Goal: Task Accomplishment & Management: Use online tool/utility

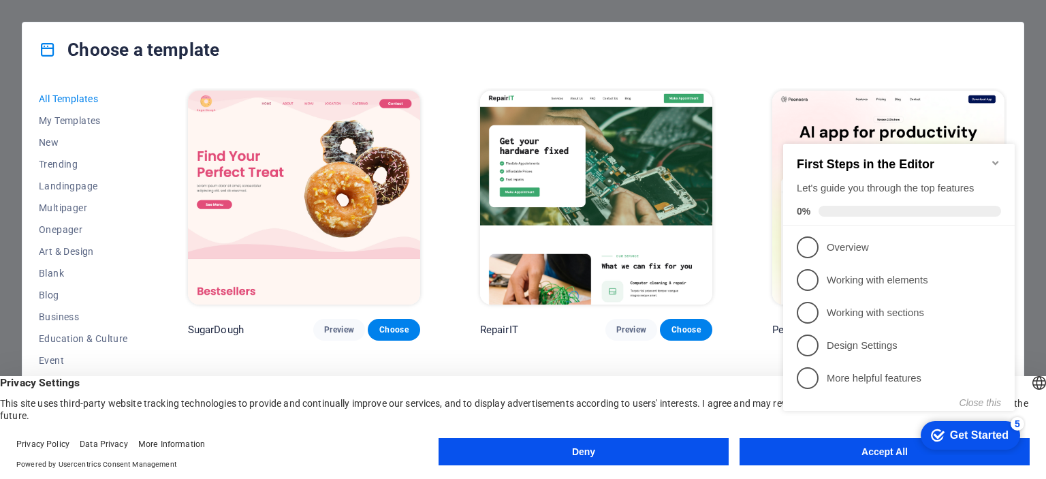
click at [799, 456] on appcues-checklist "Contextual help checklist present on screen" at bounding box center [902, 290] width 248 height 335
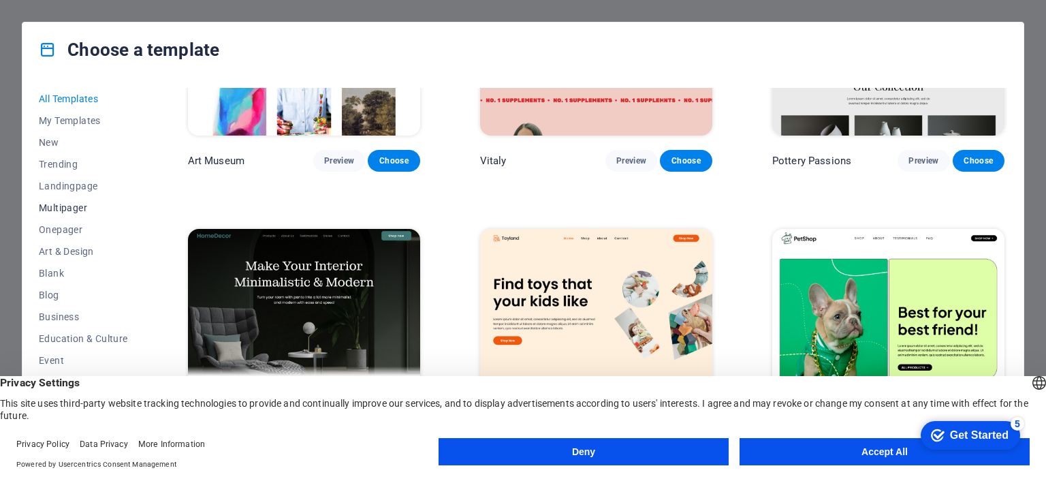
scroll to position [214, 0]
click at [838, 451] on button "Accept All" at bounding box center [884, 451] width 290 height 27
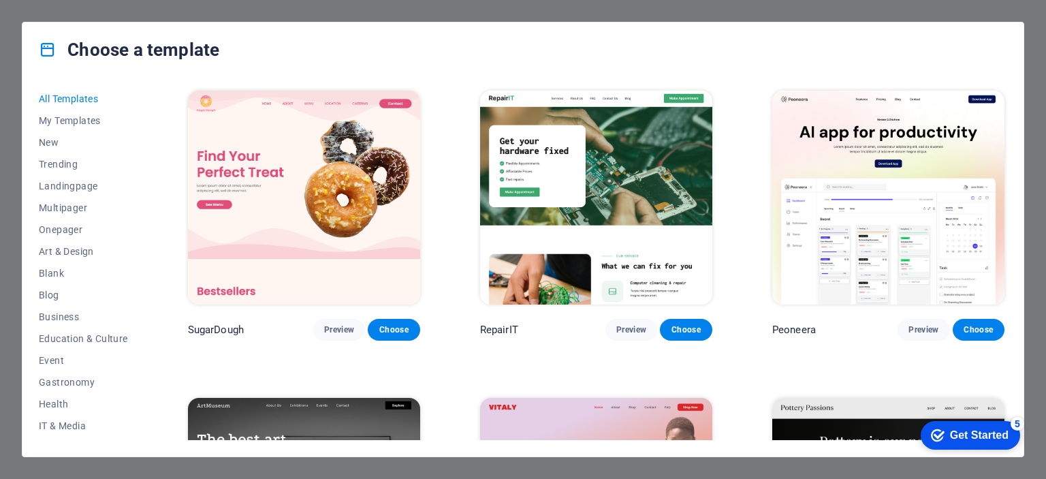
scroll to position [136, 0]
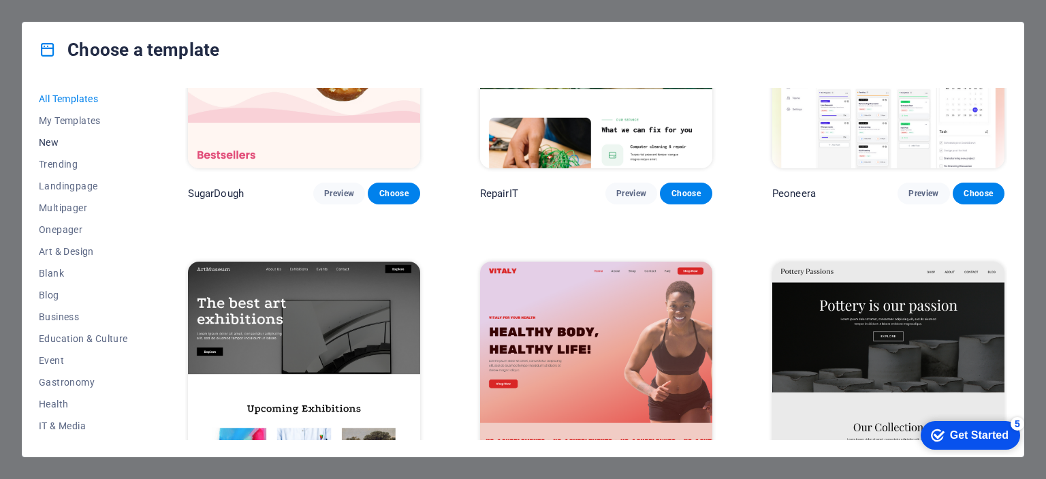
click at [65, 138] on span "New" at bounding box center [83, 142] width 89 height 11
click at [76, 115] on span "My Templates" at bounding box center [83, 120] width 89 height 11
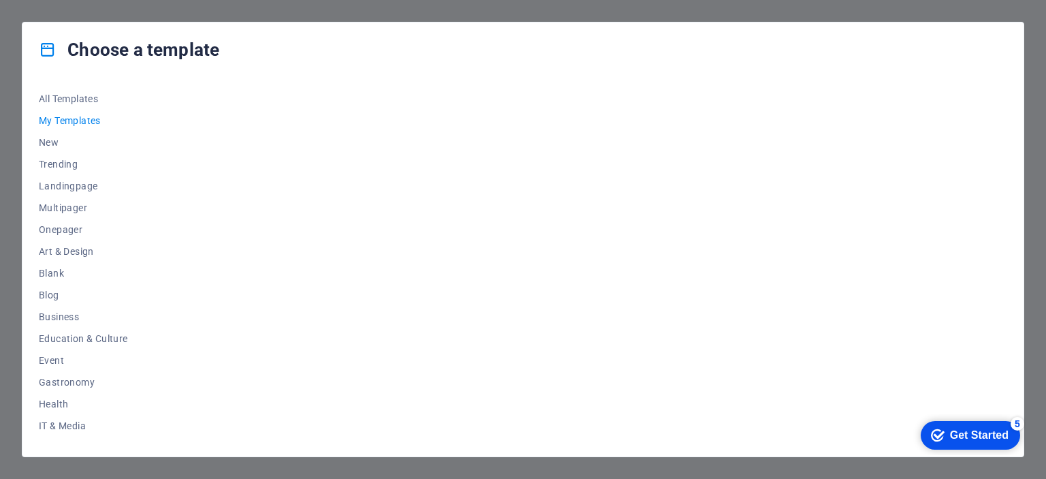
scroll to position [0, 0]
click at [63, 142] on span "New" at bounding box center [83, 142] width 89 height 11
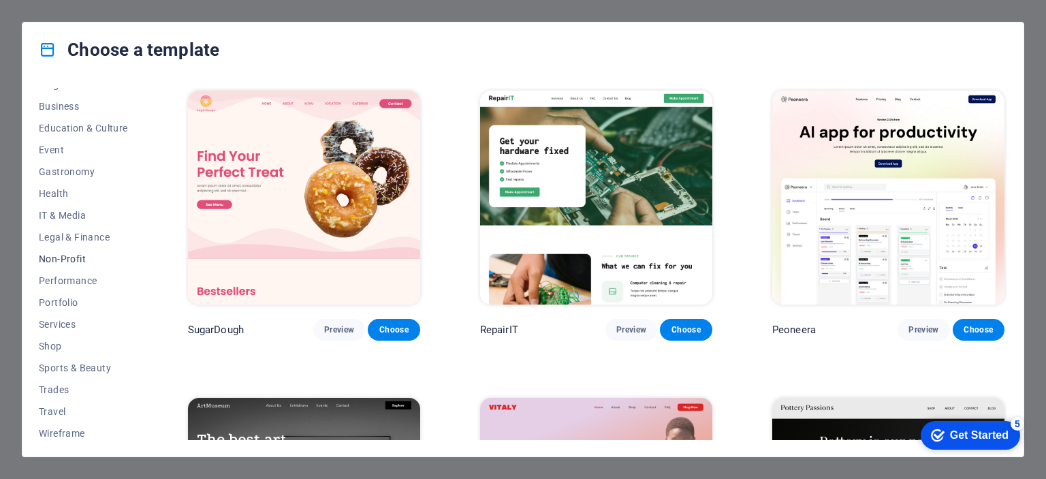
scroll to position [214, 0]
click at [65, 321] on span "Services" at bounding box center [83, 320] width 89 height 11
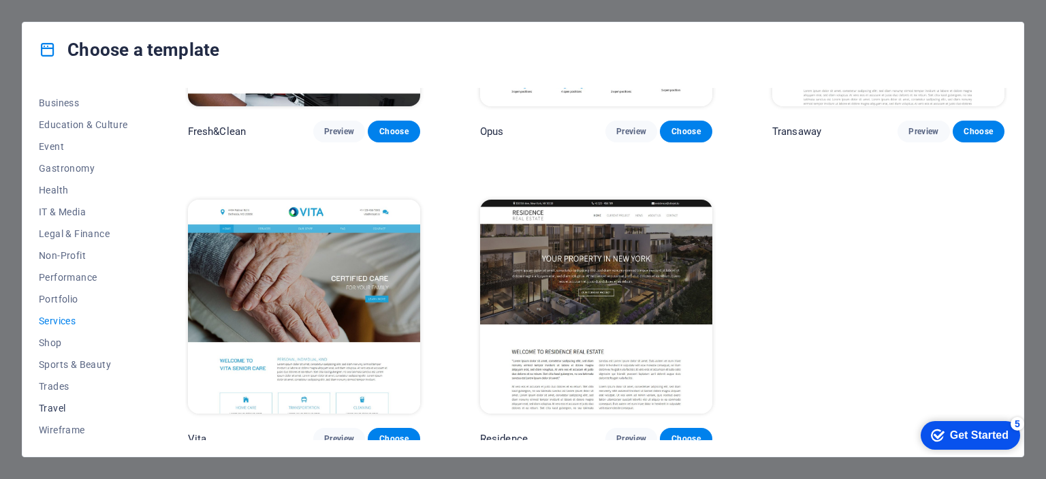
scroll to position [78, 0]
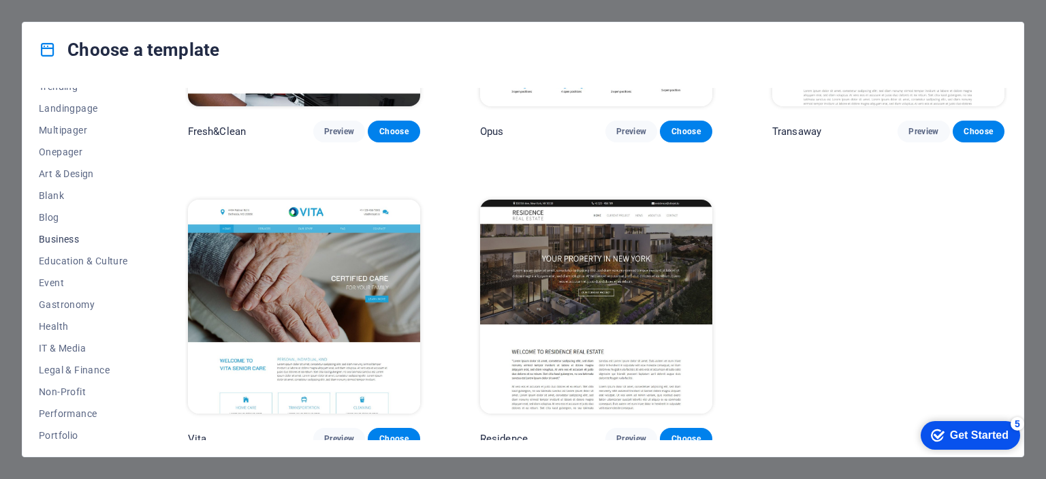
click at [58, 236] on span "Business" at bounding box center [83, 239] width 89 height 11
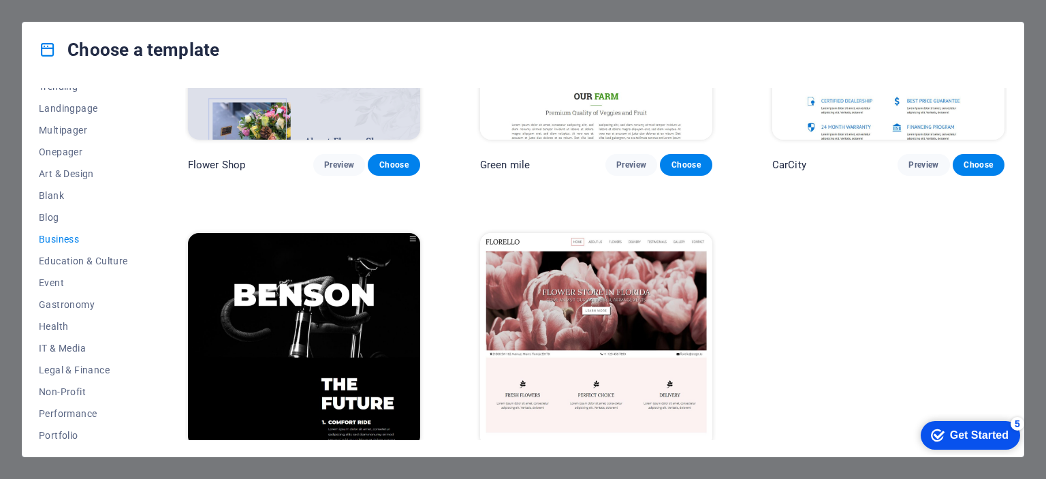
scroll to position [511, 0]
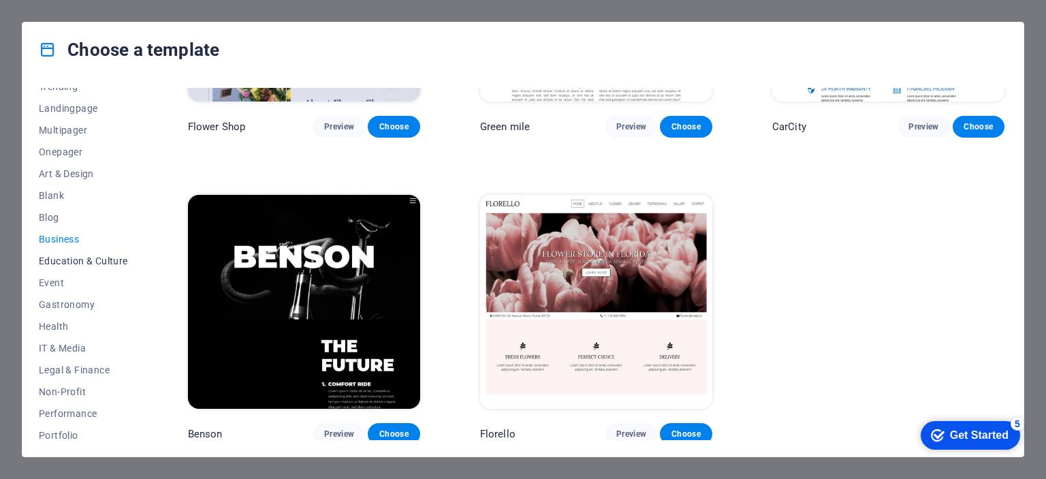
click at [71, 261] on span "Education & Culture" at bounding box center [83, 260] width 89 height 11
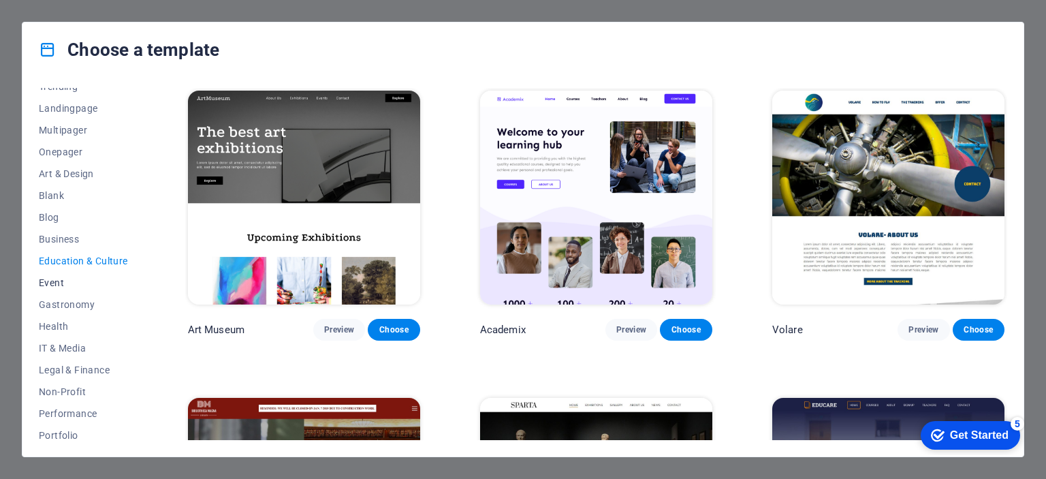
click at [57, 281] on span "Event" at bounding box center [83, 282] width 89 height 11
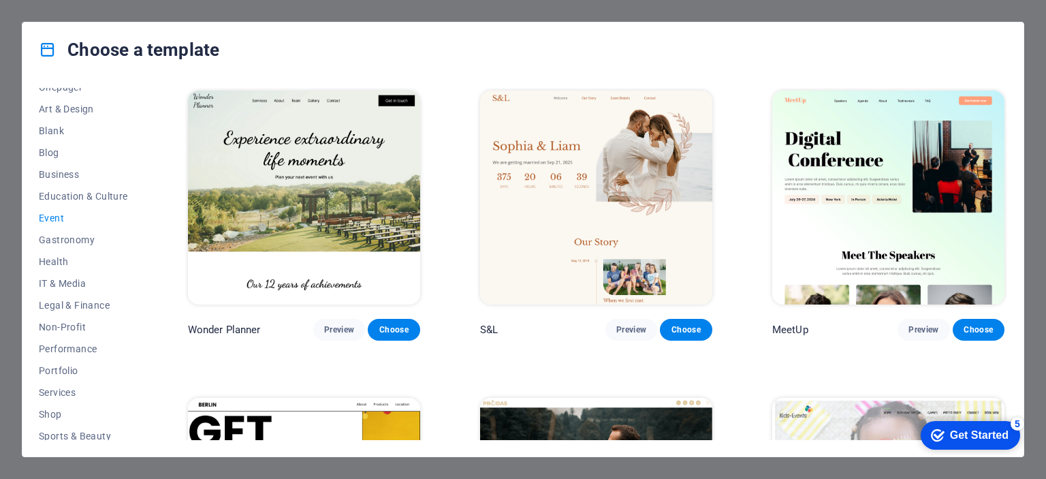
scroll to position [214, 0]
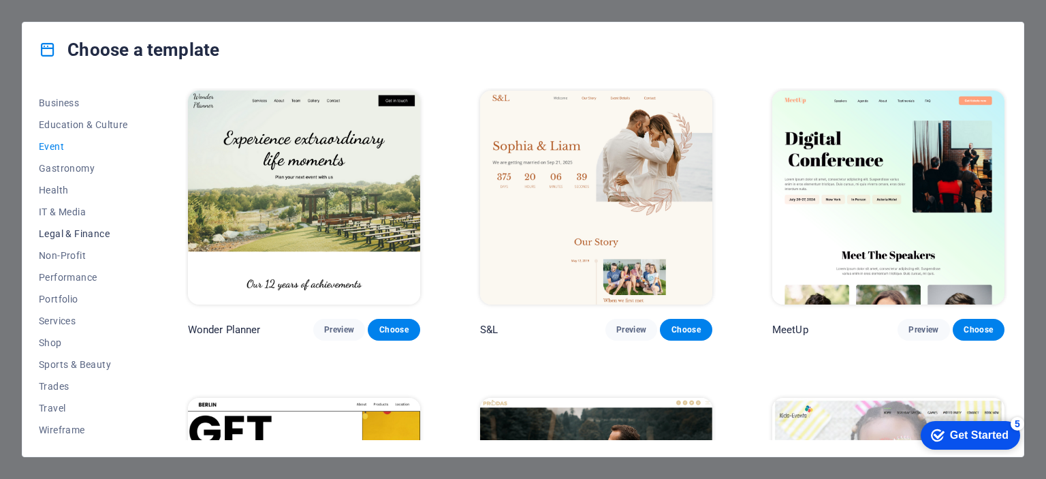
click at [73, 239] on button "Legal & Finance" at bounding box center [83, 234] width 89 height 22
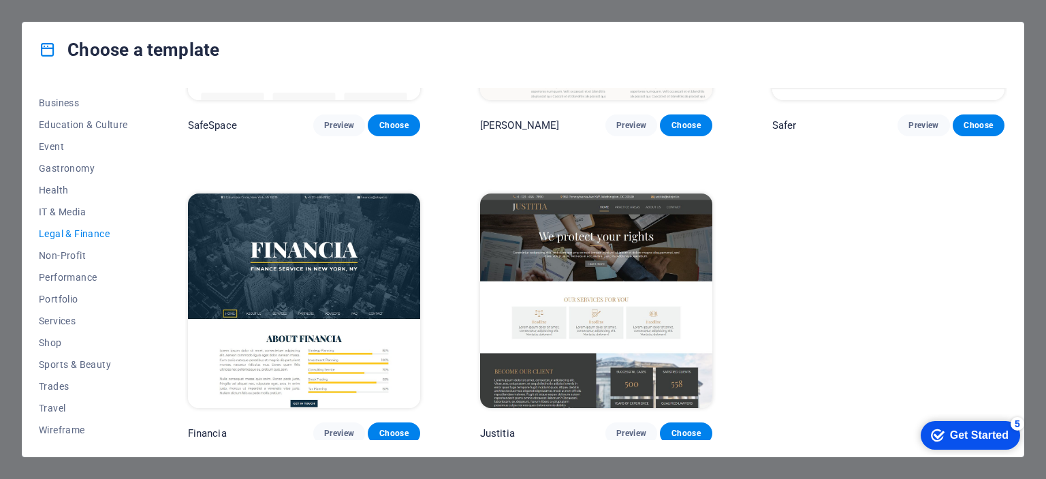
scroll to position [204, 0]
click at [641, 430] on span "Preview" at bounding box center [631, 433] width 30 height 11
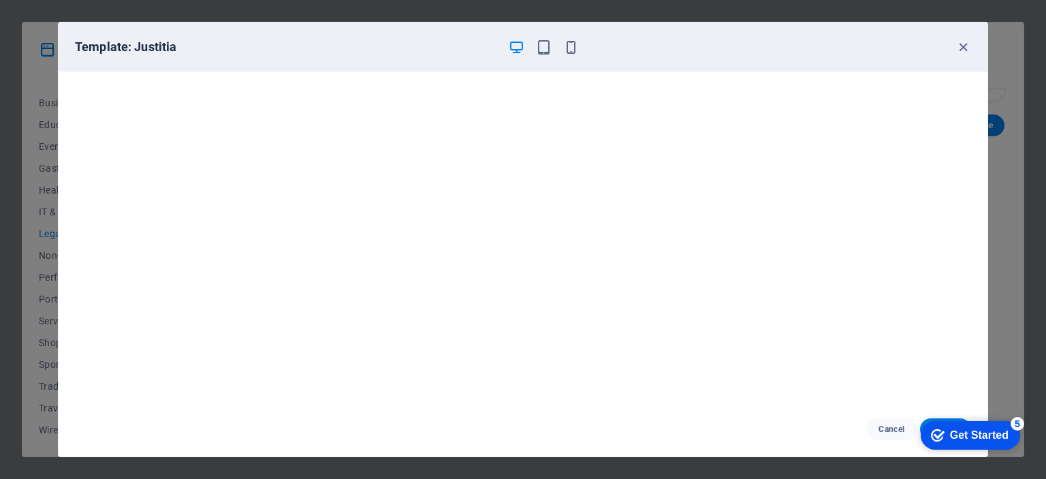
scroll to position [3, 0]
click at [959, 44] on icon "button" at bounding box center [963, 47] width 16 height 16
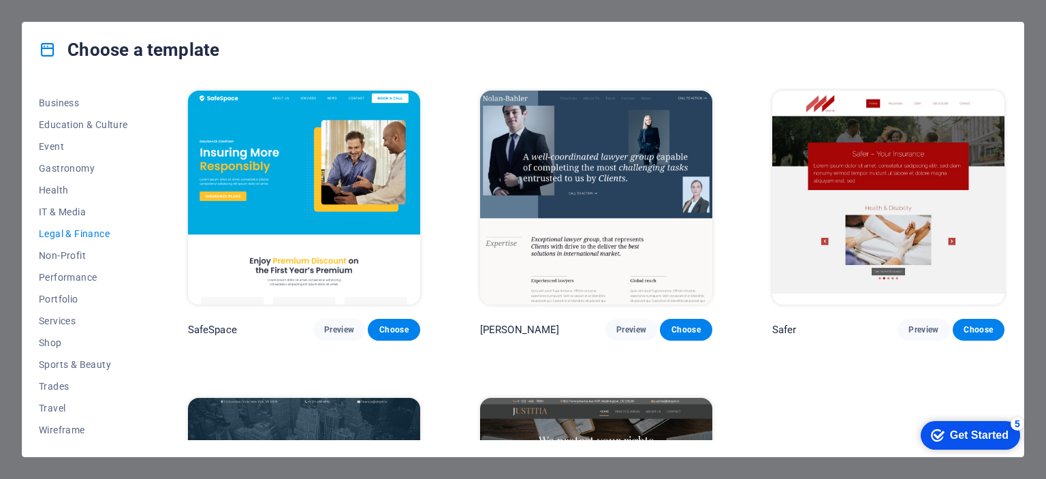
scroll to position [204, 0]
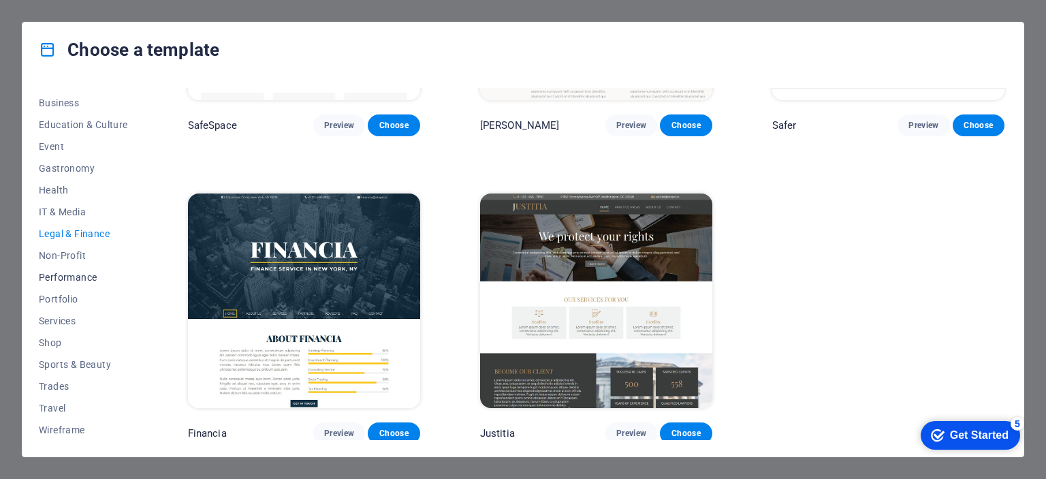
click at [72, 280] on span "Performance" at bounding box center [83, 277] width 89 height 11
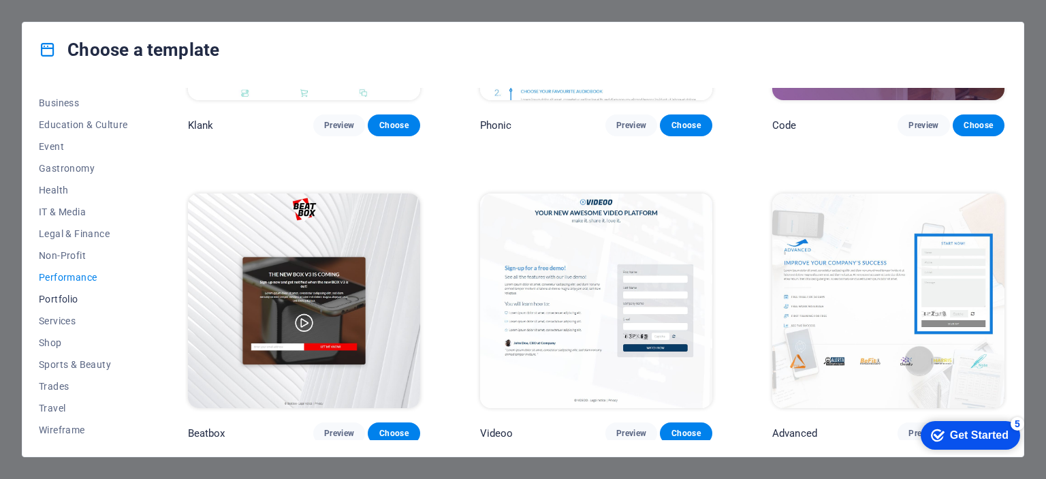
click at [73, 296] on span "Portfolio" at bounding box center [83, 298] width 89 height 11
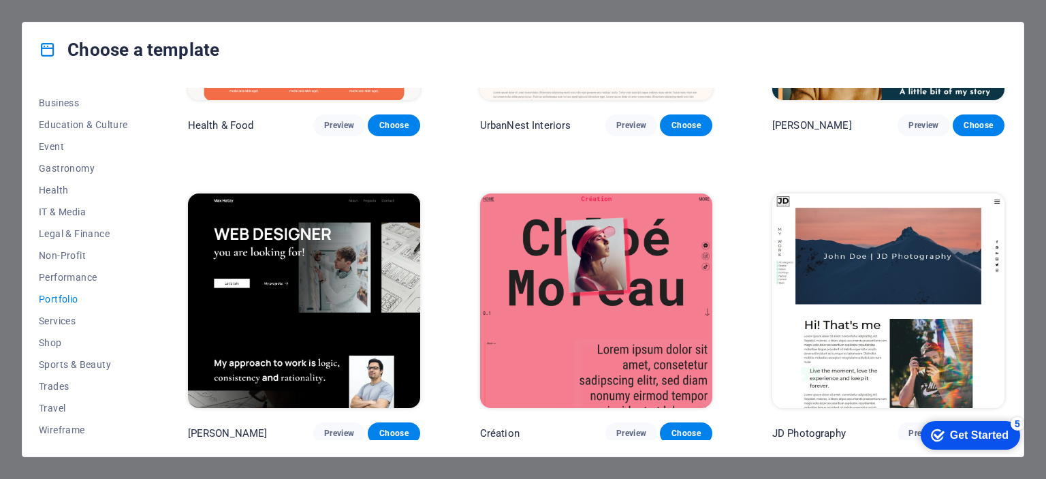
scroll to position [0, 0]
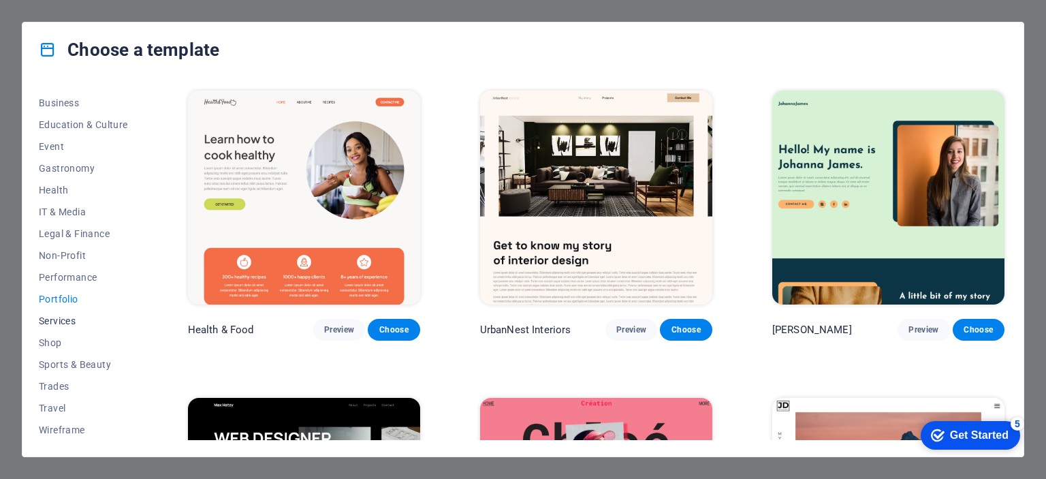
click at [73, 311] on button "Services" at bounding box center [83, 321] width 89 height 22
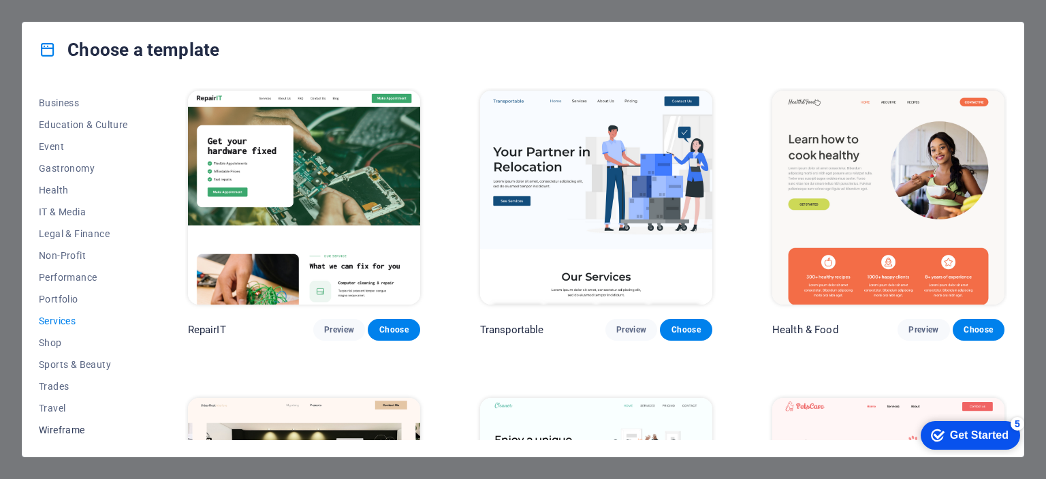
click at [68, 428] on span "Wireframe" at bounding box center [83, 429] width 89 height 11
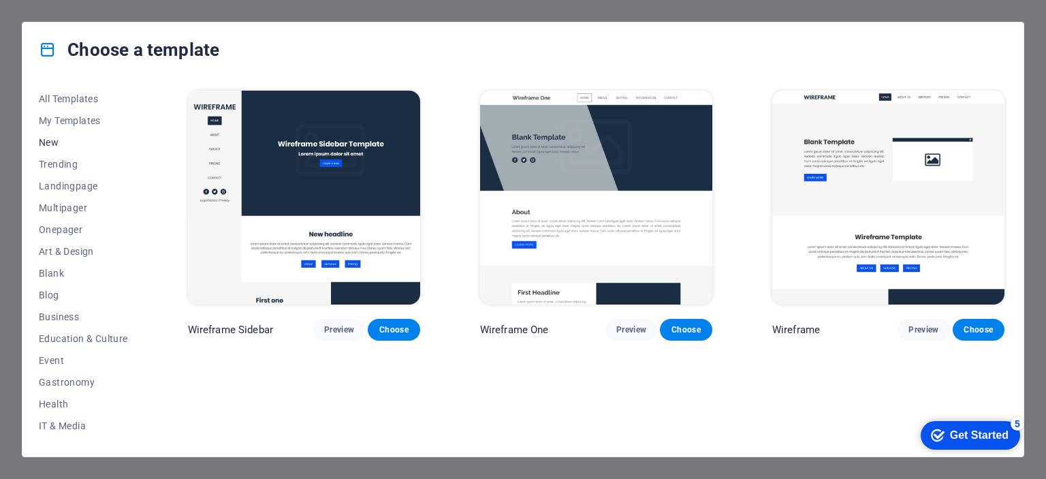
click at [53, 139] on span "New" at bounding box center [83, 142] width 89 height 11
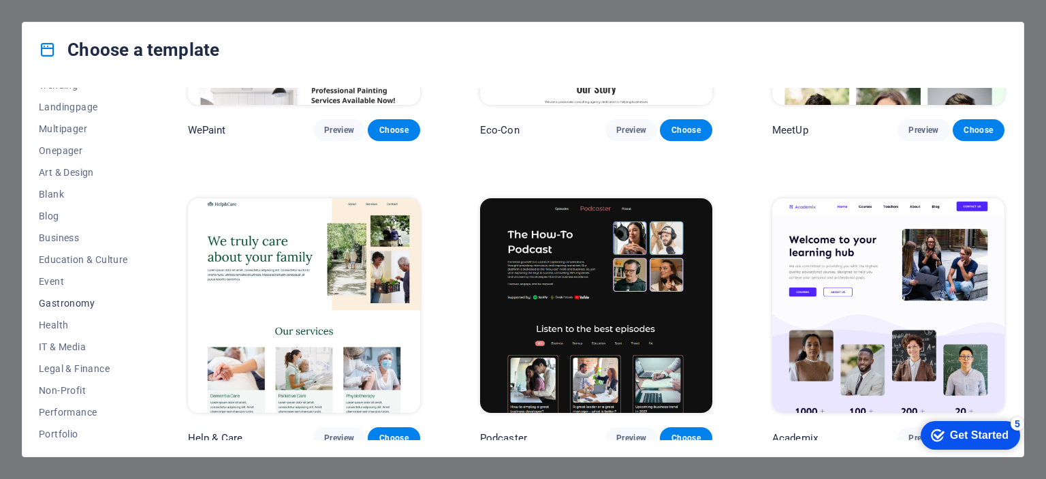
scroll to position [136, 0]
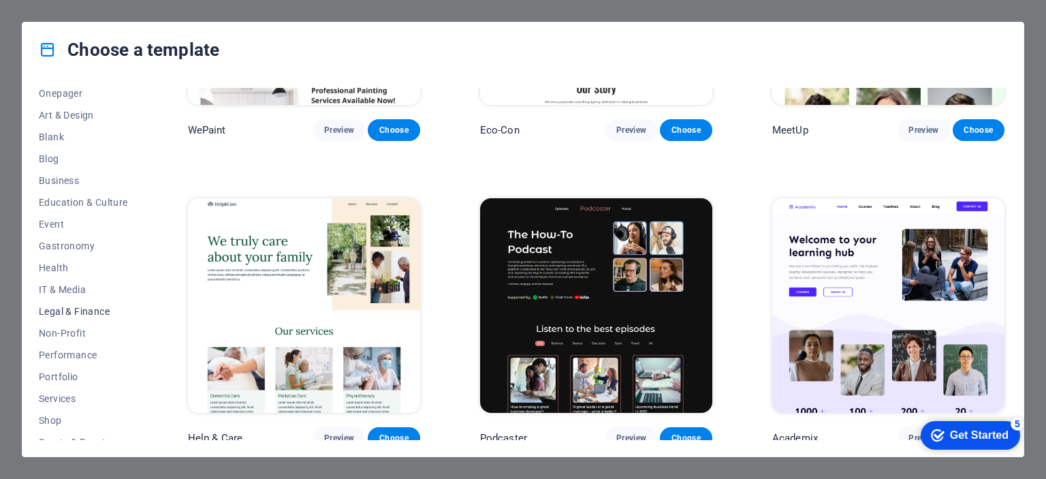
click at [76, 310] on span "Legal & Finance" at bounding box center [83, 311] width 89 height 11
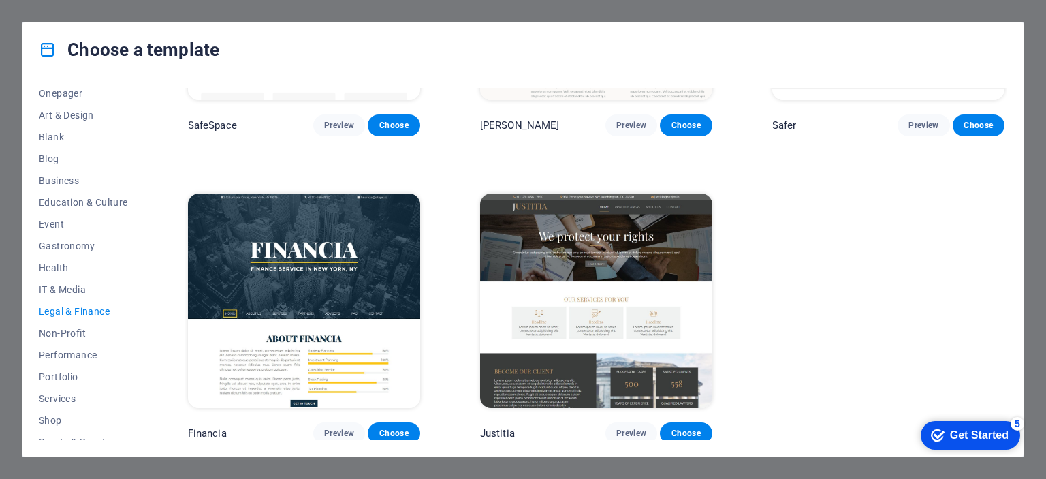
click at [621, 282] on img at bounding box center [596, 300] width 232 height 214
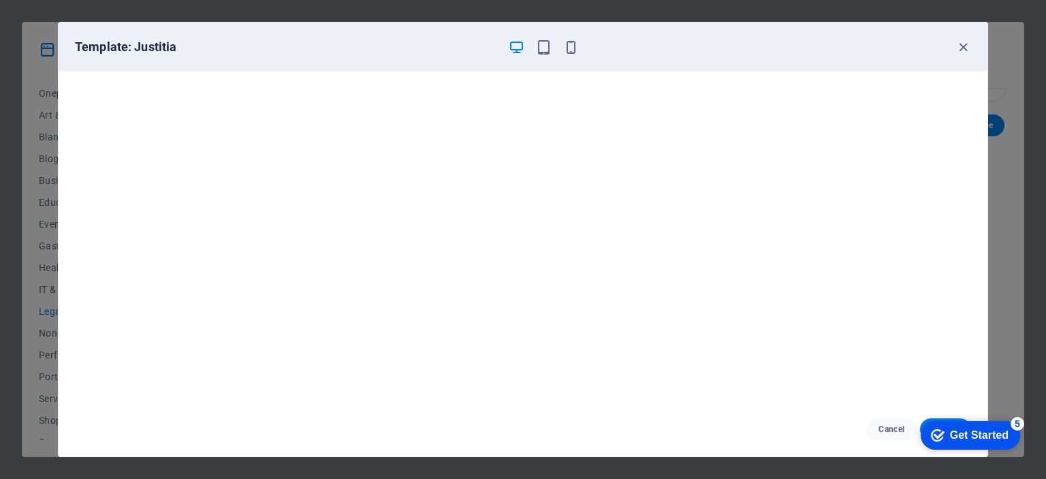
click at [953, 421] on div "checkmark Get Started 5" at bounding box center [970, 435] width 99 height 29
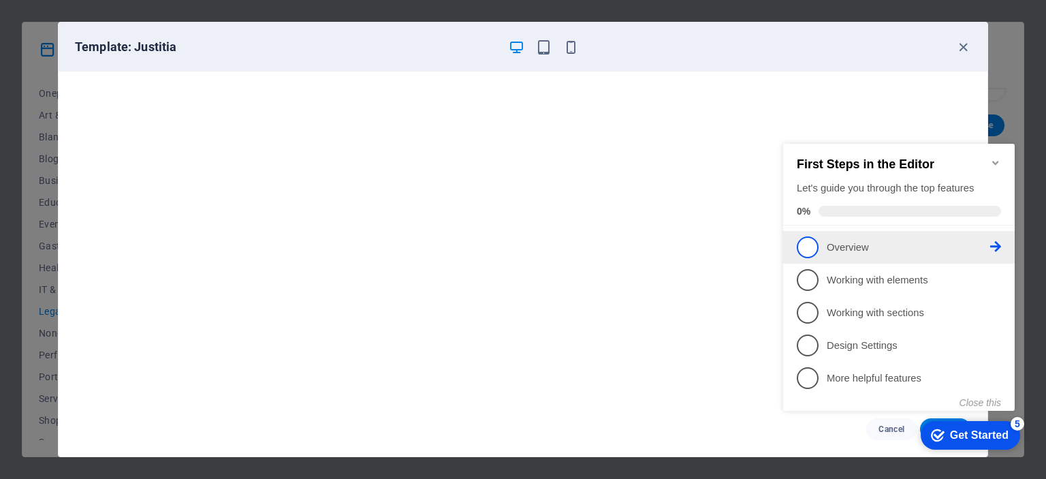
click at [881, 253] on link "1 Overview - incomplete" at bounding box center [899, 247] width 204 height 22
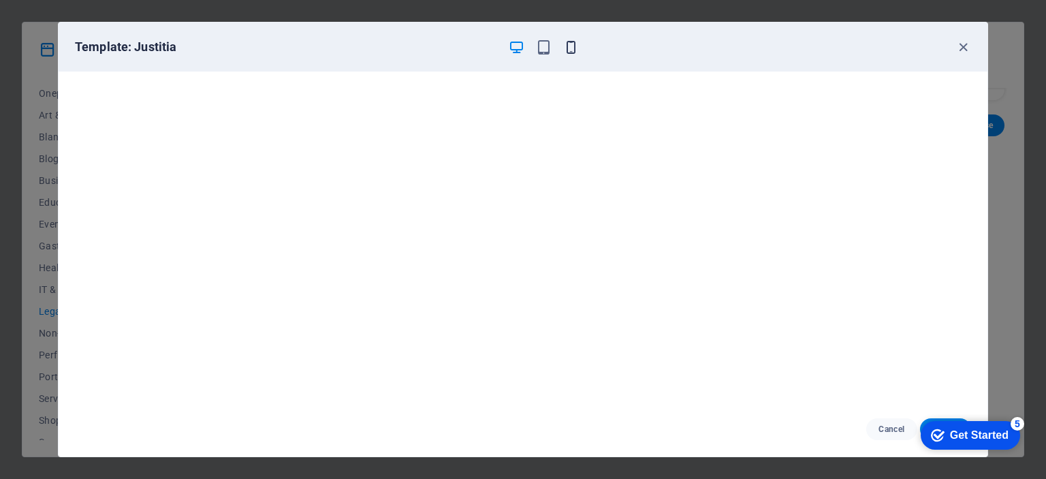
click at [572, 44] on icon "button" at bounding box center [571, 47] width 16 height 16
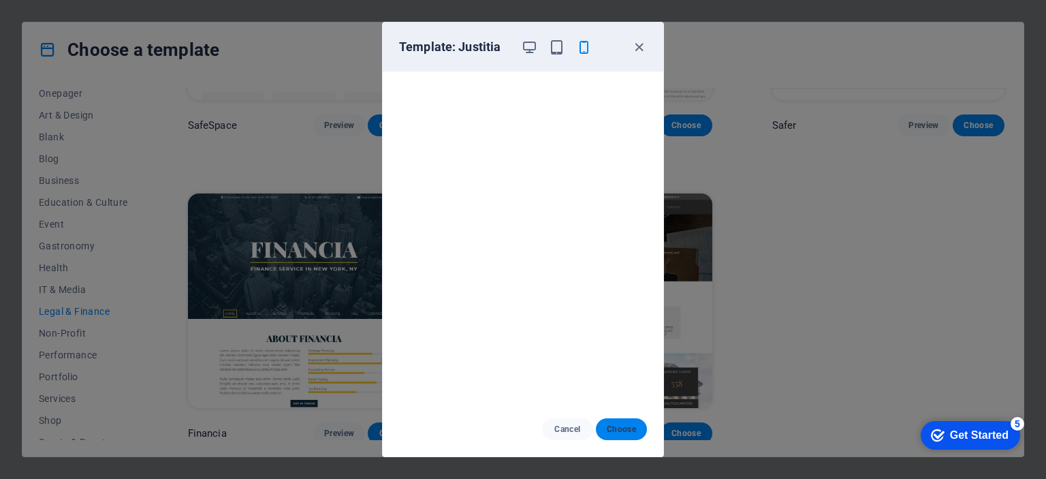
click at [631, 435] on button "Choose" at bounding box center [621, 429] width 51 height 22
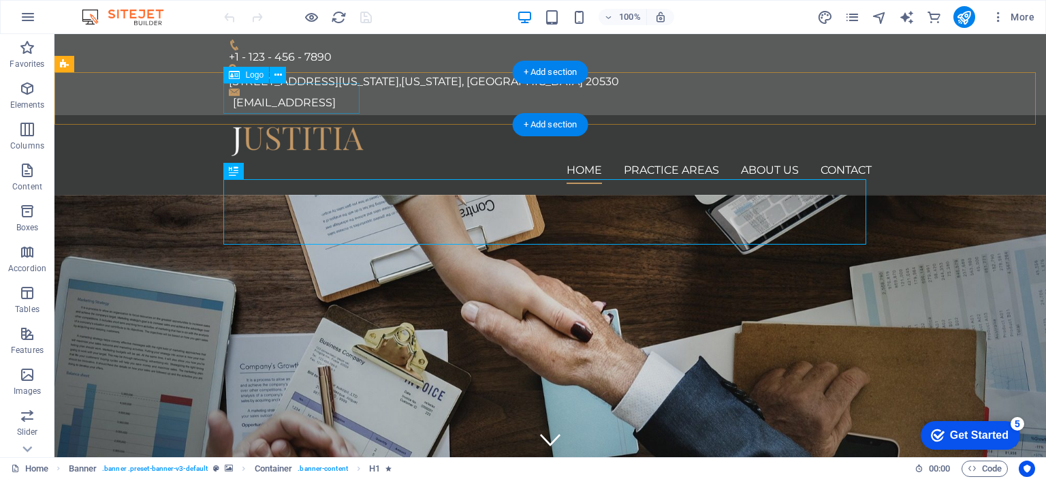
click at [296, 126] on div at bounding box center [550, 141] width 643 height 31
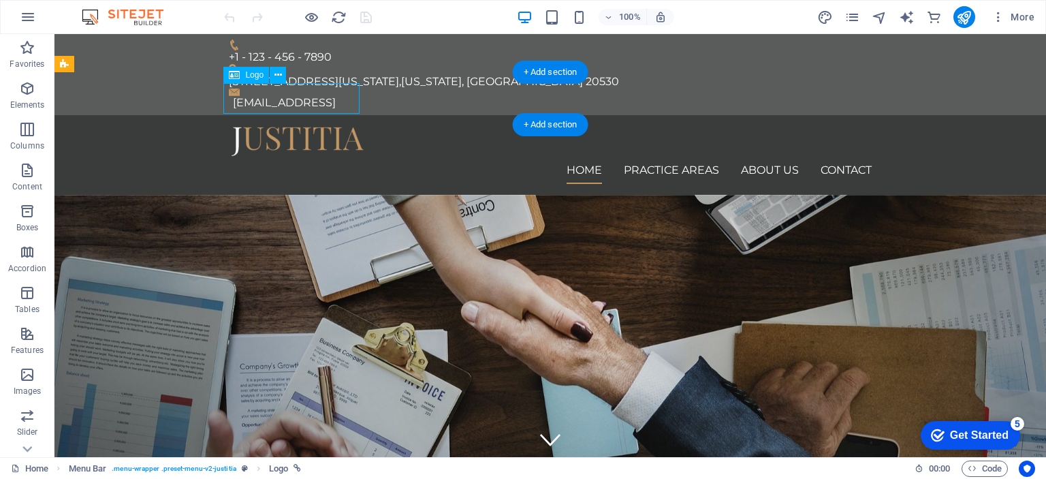
click at [296, 126] on div at bounding box center [550, 141] width 643 height 31
select select "px"
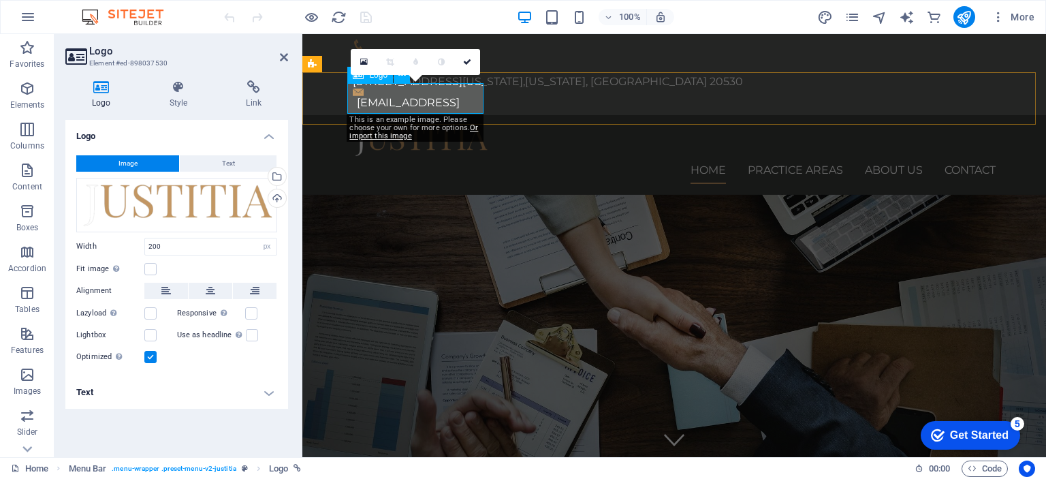
click at [380, 126] on div at bounding box center [674, 141] width 643 height 31
click at [197, 208] on div "Drag files here, click to choose files or select files from Files or our free s…" at bounding box center [176, 205] width 201 height 54
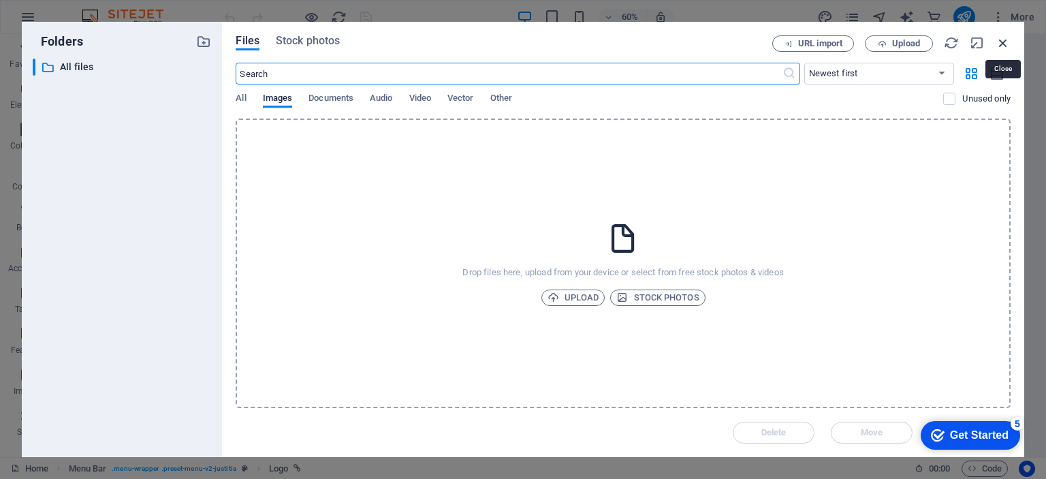
click at [1006, 46] on icon "button" at bounding box center [1002, 42] width 15 height 15
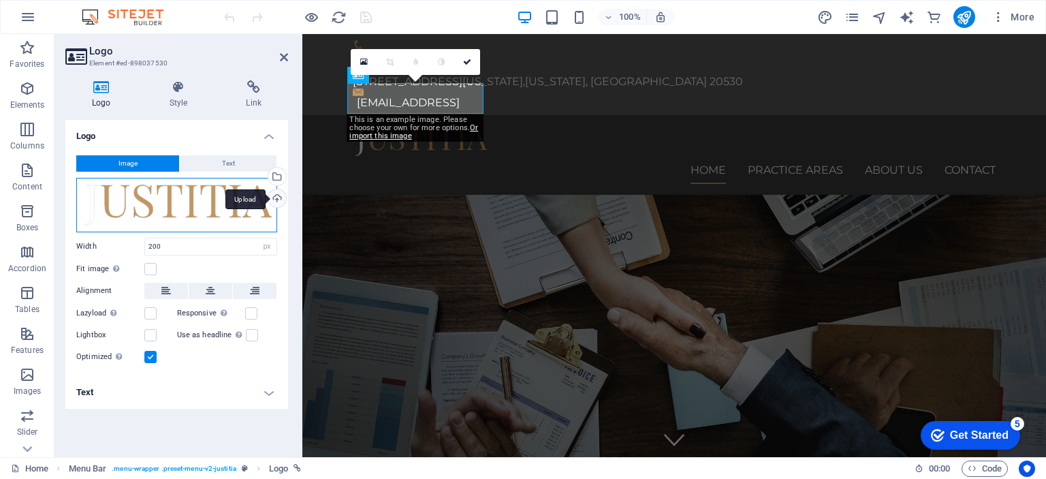
drag, startPoint x: 182, startPoint y: 197, endPoint x: 266, endPoint y: 208, distance: 83.7
click at [259, 213] on div "Drag files here, click to choose files or select files from Files or our free s…" at bounding box center [176, 205] width 201 height 54
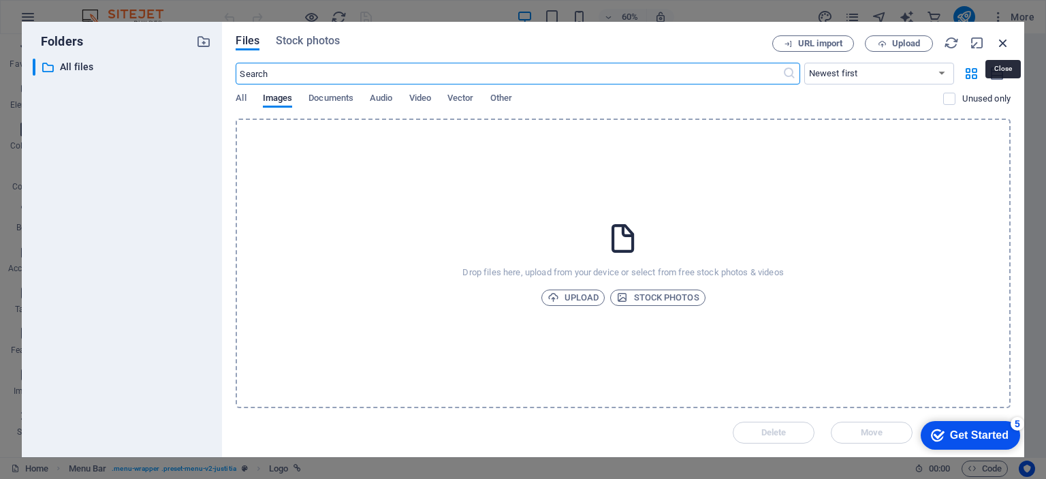
click at [999, 42] on icon "button" at bounding box center [1002, 42] width 15 height 15
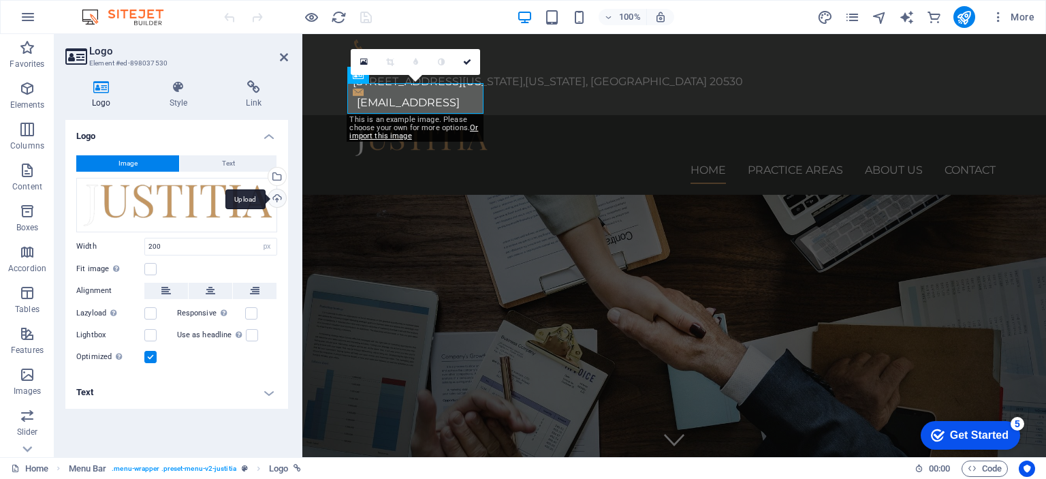
click at [278, 198] on div "Upload" at bounding box center [276, 199] width 20 height 20
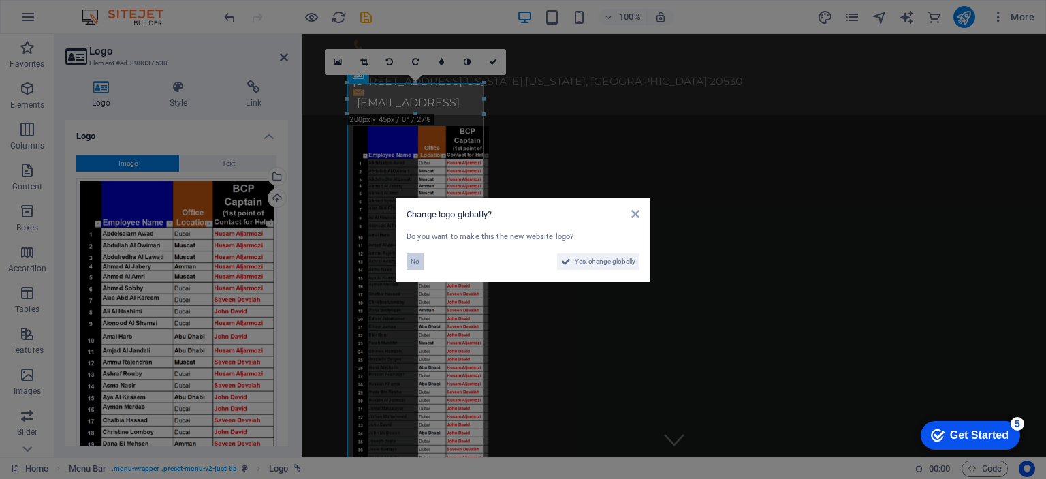
click at [414, 258] on span "No" at bounding box center [415, 261] width 9 height 16
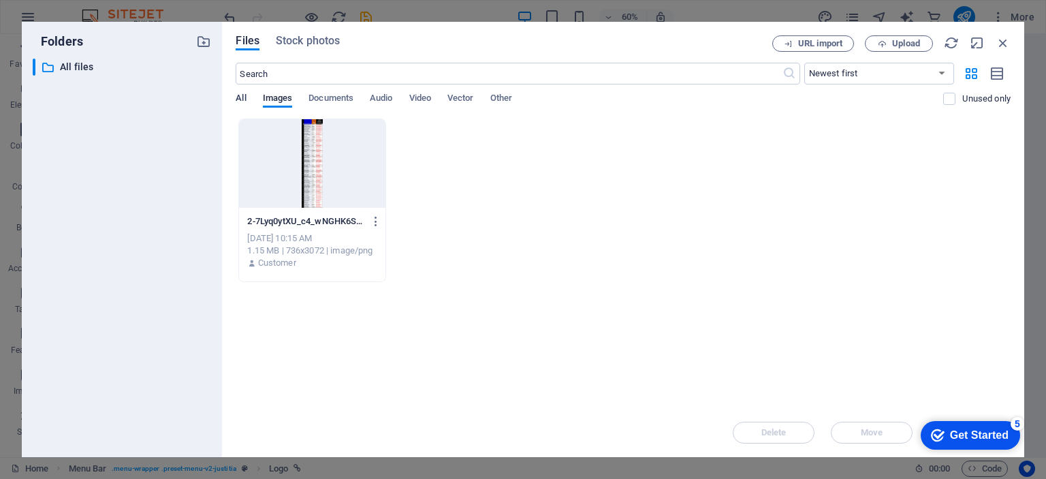
click at [240, 95] on span "All" at bounding box center [241, 99] width 10 height 19
click at [373, 221] on icon "button" at bounding box center [376, 221] width 13 height 12
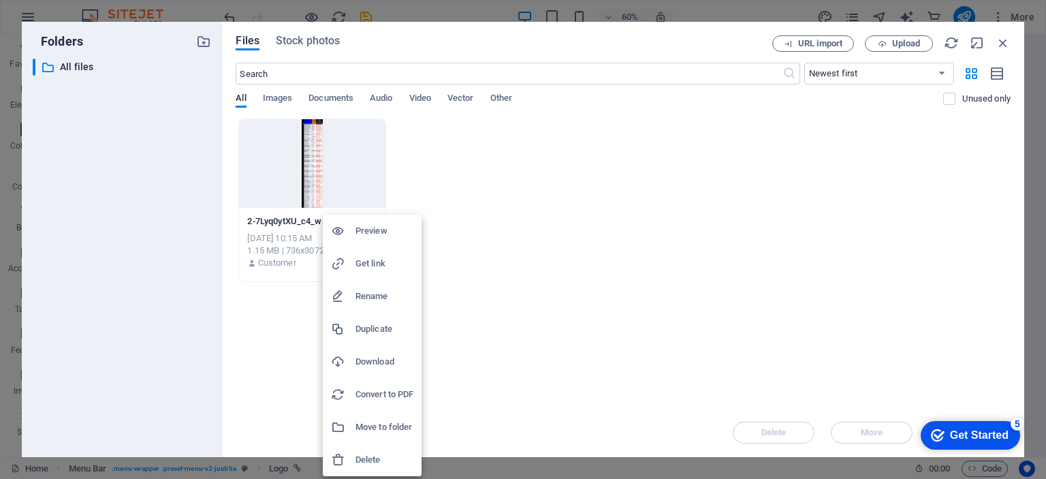
click at [379, 447] on li "Delete" at bounding box center [372, 459] width 99 height 33
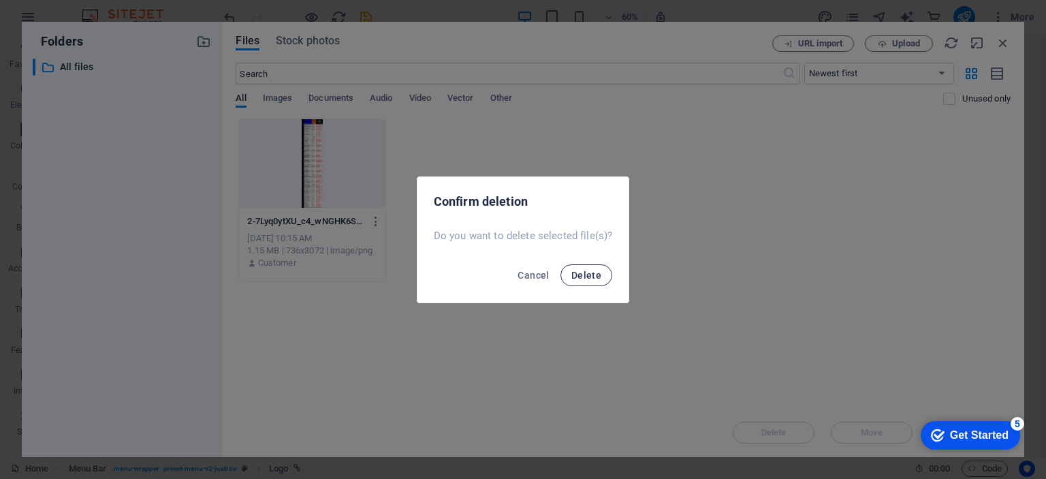
click at [596, 266] on button "Delete" at bounding box center [586, 275] width 52 height 22
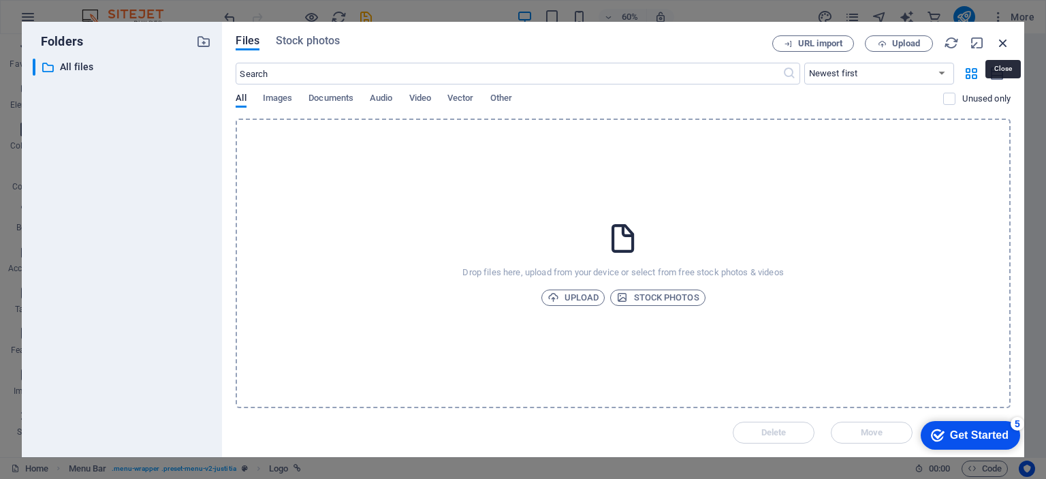
click at [1004, 44] on icon "button" at bounding box center [1002, 42] width 15 height 15
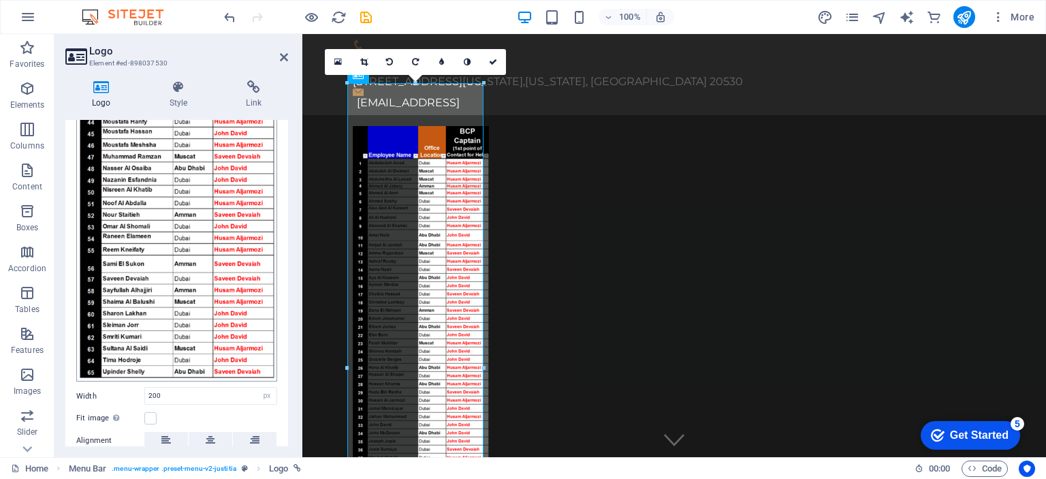
scroll to position [714, 0]
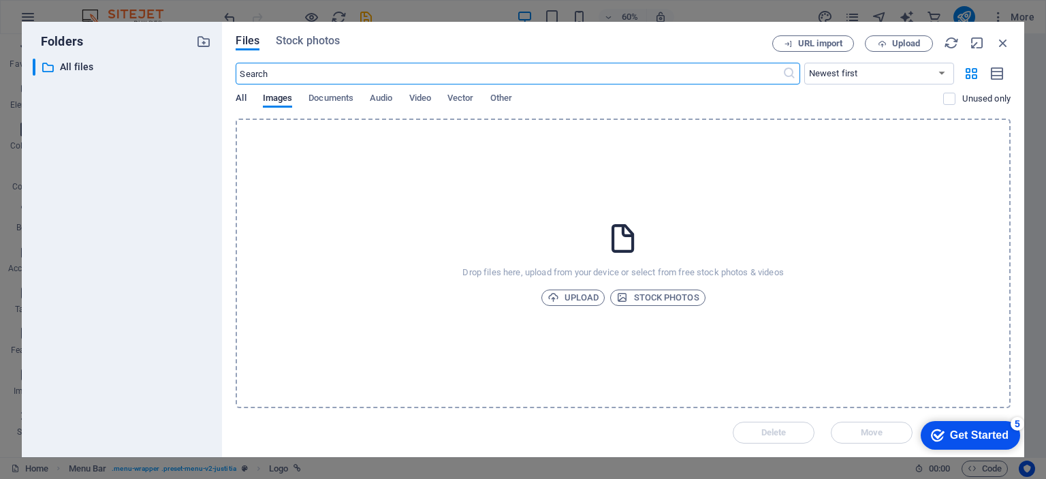
click at [240, 92] on span "All" at bounding box center [241, 99] width 10 height 19
click at [277, 78] on input "text" at bounding box center [509, 74] width 546 height 22
type input "a"
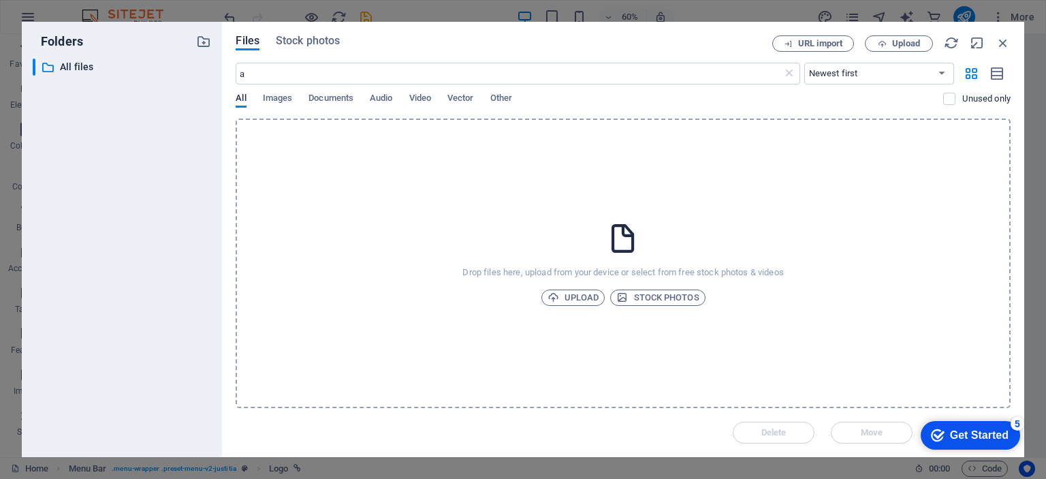
drag, startPoint x: 1005, startPoint y: 46, endPoint x: 201, endPoint y: 169, distance: 813.5
click at [201, 169] on div "Folders ​ All files All files Files Stock photos URL import Upload a ​ Newest f…" at bounding box center [523, 239] width 1002 height 435
click at [1003, 46] on icon "button" at bounding box center [1002, 42] width 15 height 15
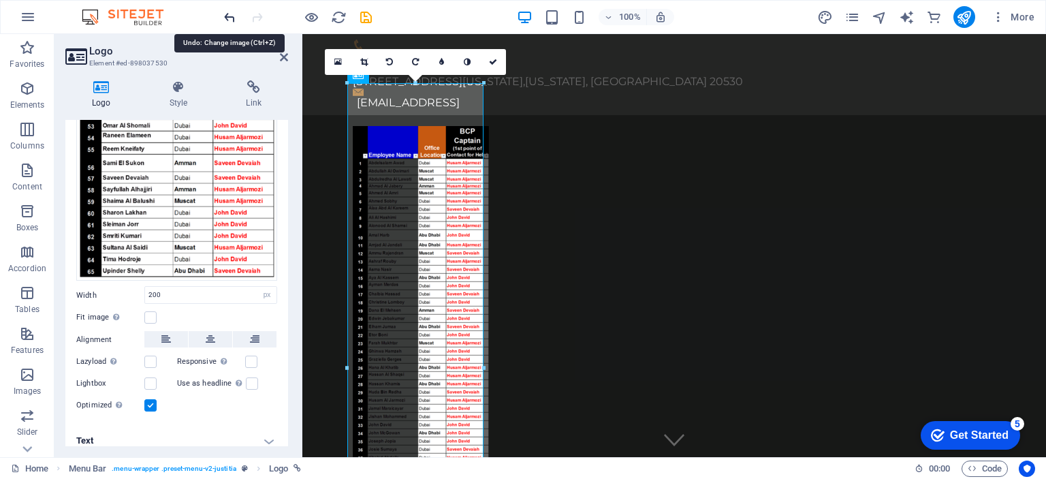
click at [229, 14] on icon "undo" at bounding box center [230, 18] width 16 height 16
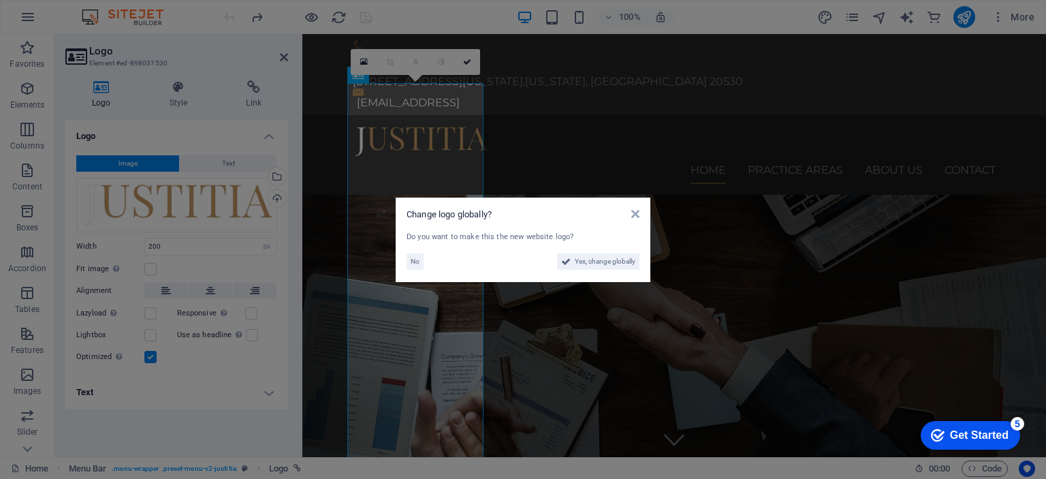
scroll to position [0, 0]
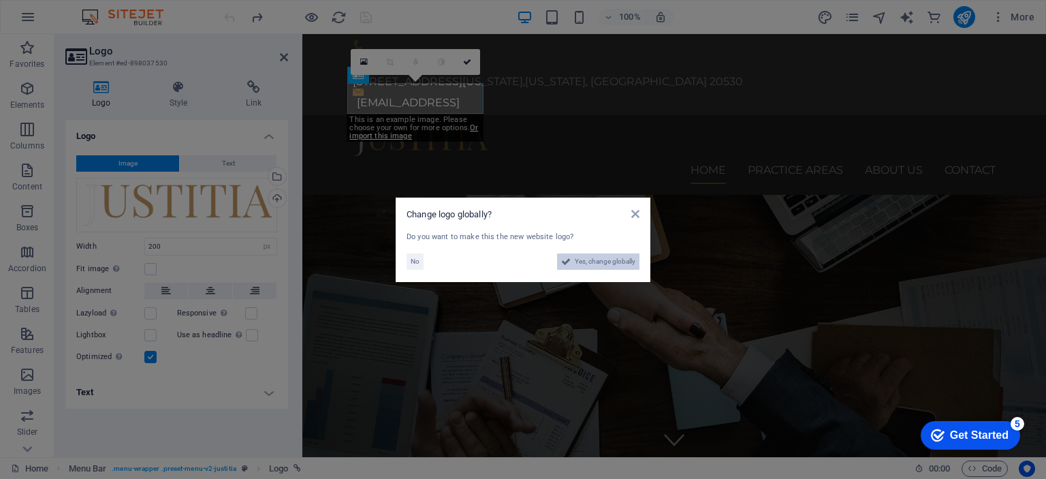
click at [584, 261] on span "Yes, change globally" at bounding box center [605, 261] width 61 height 16
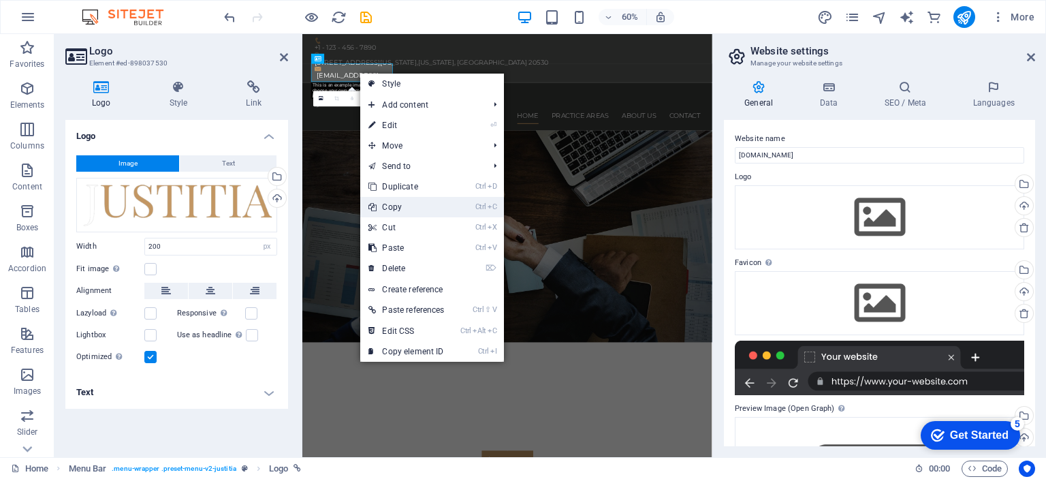
click at [473, 210] on li "Ctrl C Copy" at bounding box center [431, 207] width 143 height 20
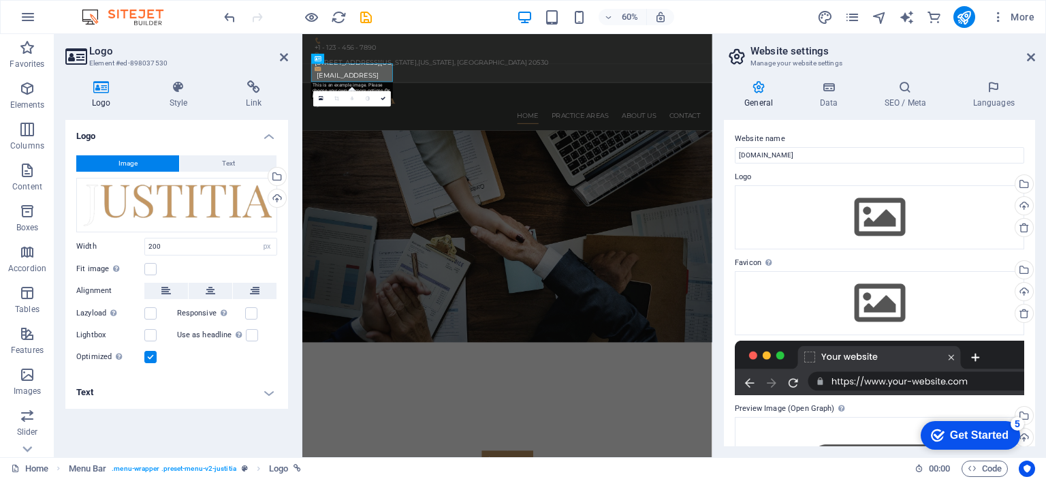
drag, startPoint x: 174, startPoint y: 189, endPoint x: 740, endPoint y: 18, distance: 591.5
click at [740, 18] on div "60% More" at bounding box center [630, 17] width 818 height 22
click at [340, 61] on span "Logo" at bounding box center [343, 58] width 11 height 5
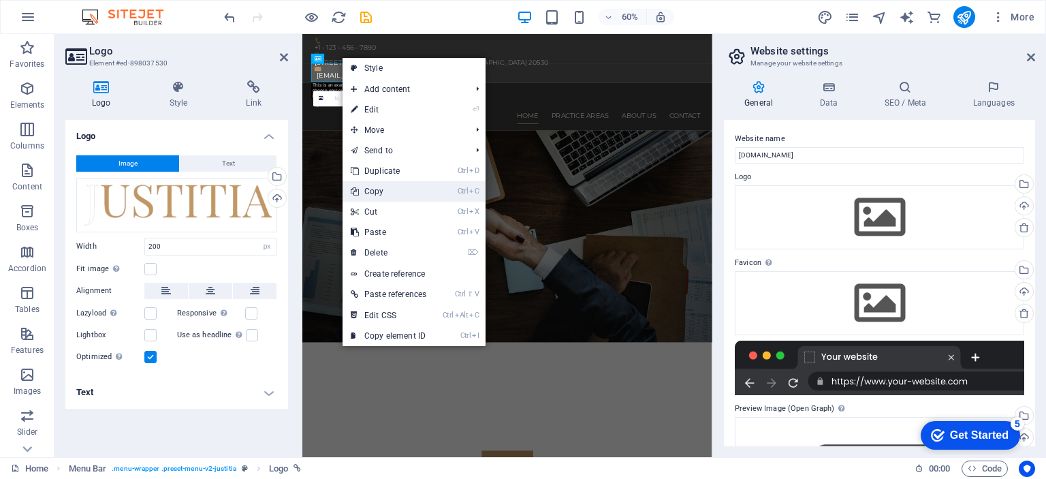
click at [434, 191] on link "Ctrl C Copy" at bounding box center [388, 191] width 92 height 20
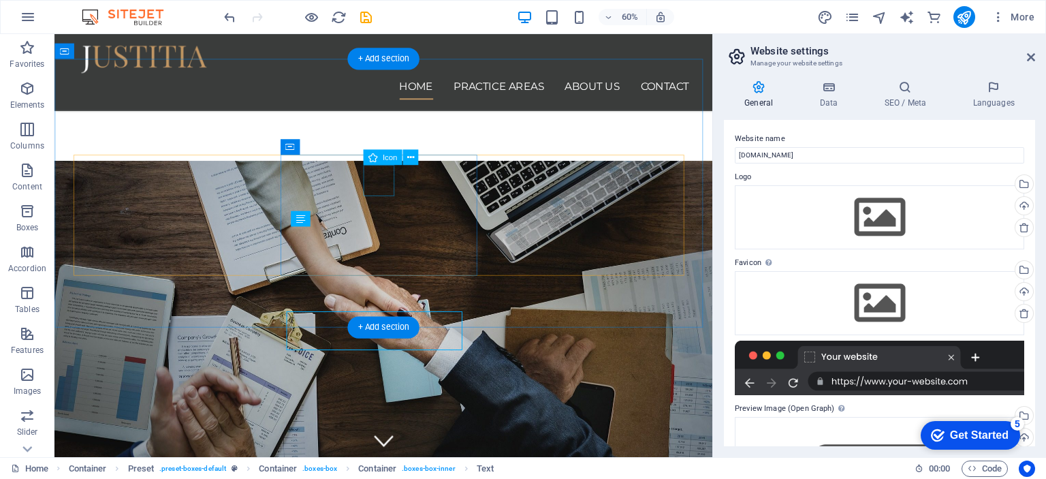
scroll to position [328, 0]
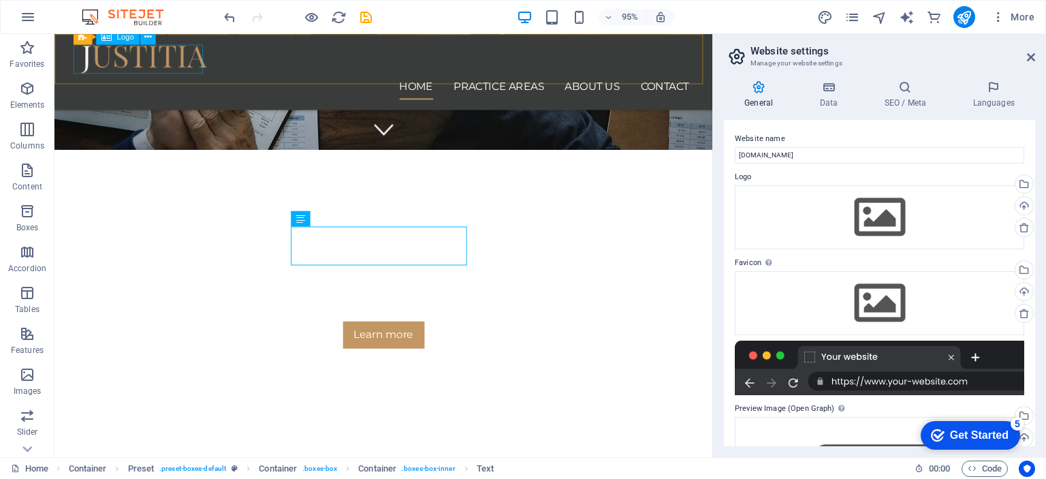
click at [191, 73] on div at bounding box center [401, 60] width 643 height 31
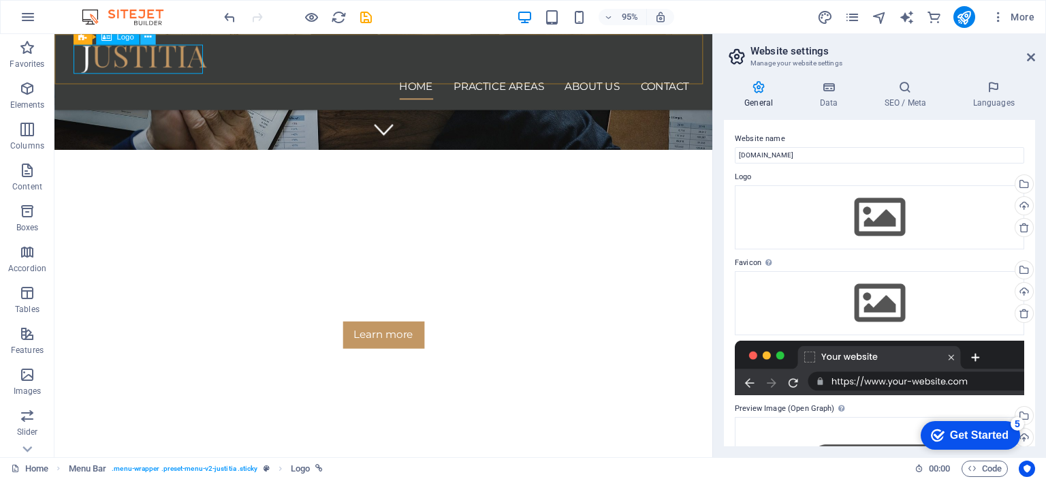
click at [150, 39] on icon at bounding box center [147, 37] width 7 height 14
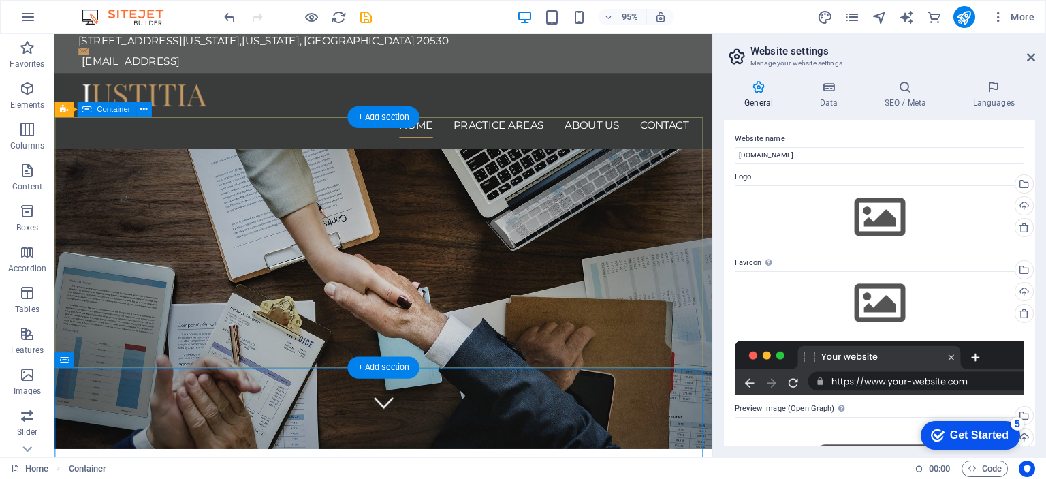
scroll to position [0, 0]
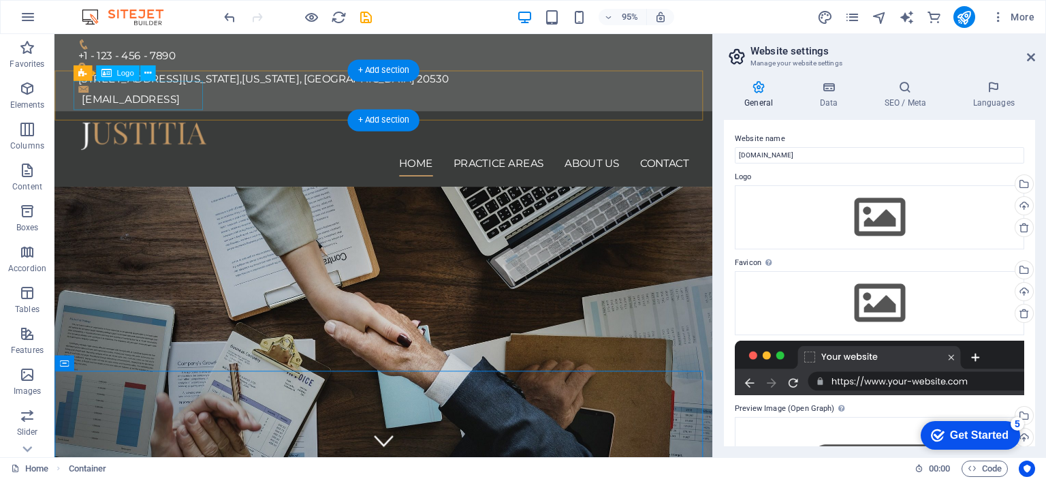
click at [168, 126] on div at bounding box center [401, 141] width 643 height 31
click at [166, 126] on div at bounding box center [401, 141] width 643 height 31
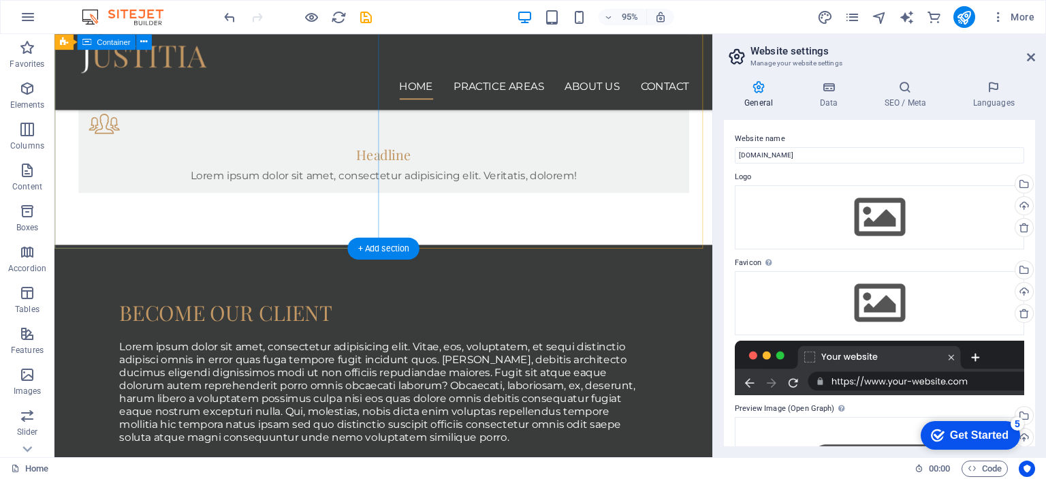
scroll to position [618, 0]
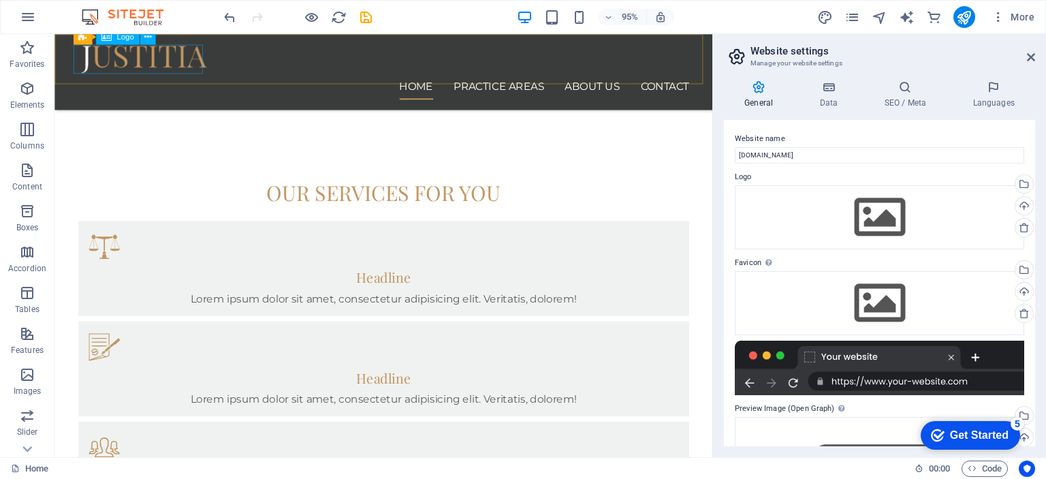
click at [185, 61] on div at bounding box center [401, 60] width 643 height 31
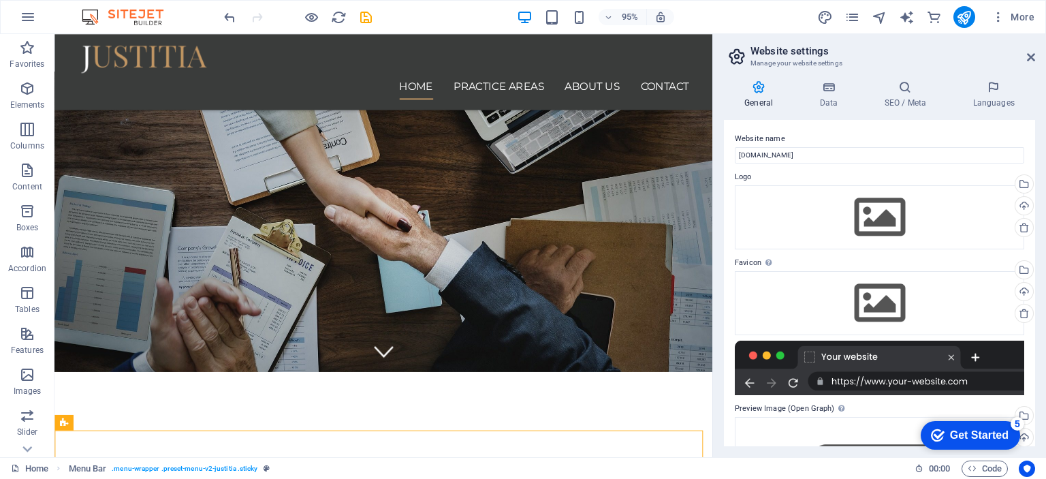
scroll to position [0, 0]
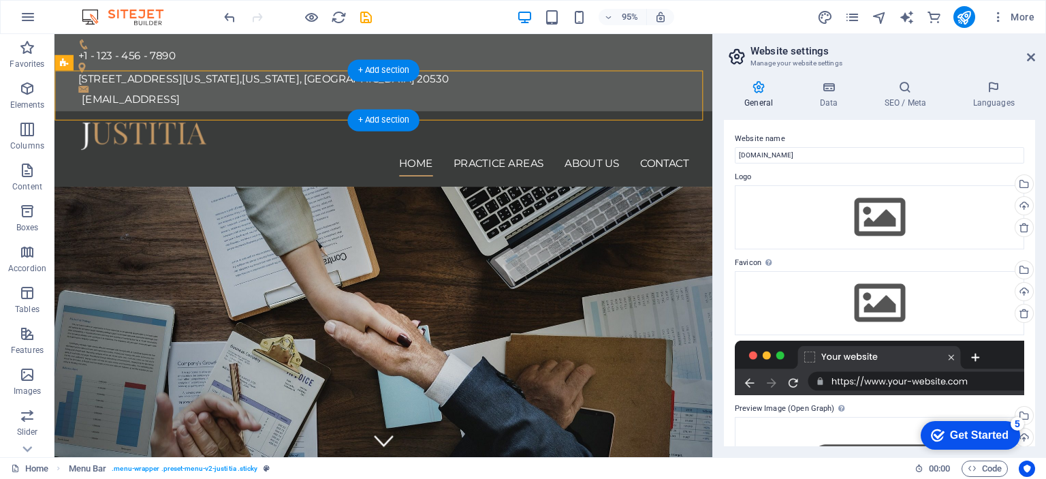
click at [181, 126] on div at bounding box center [401, 141] width 643 height 31
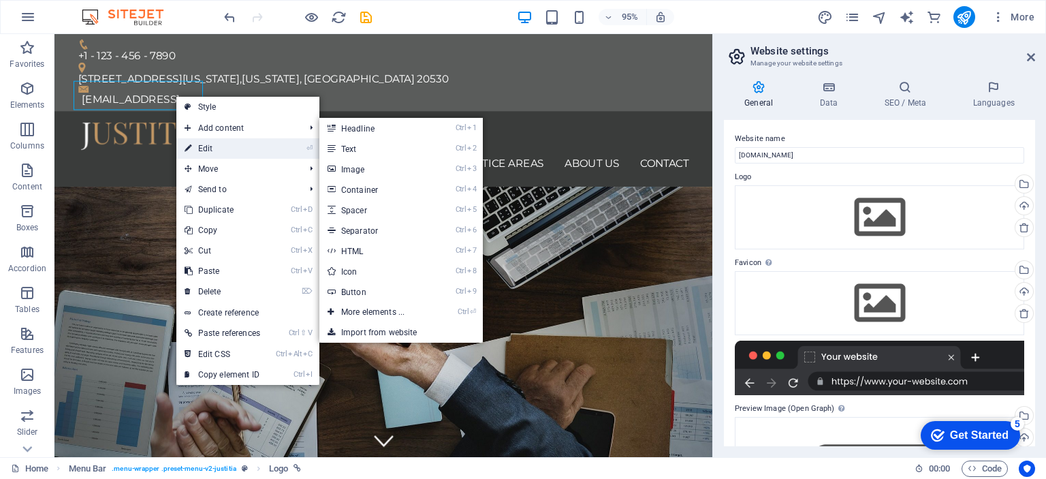
click at [237, 141] on link "⏎ Edit" at bounding box center [222, 148] width 92 height 20
select select "px"
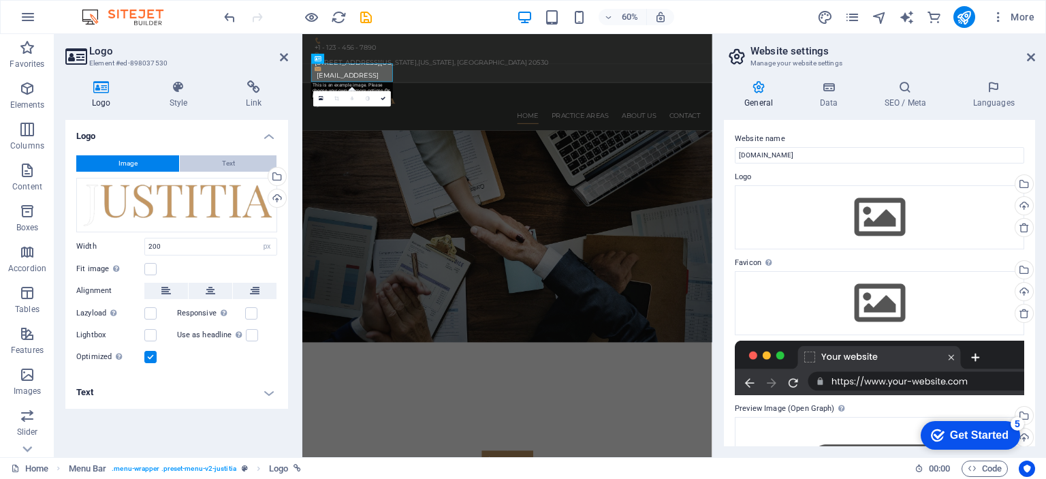
click at [225, 160] on span "Text" at bounding box center [228, 163] width 13 height 16
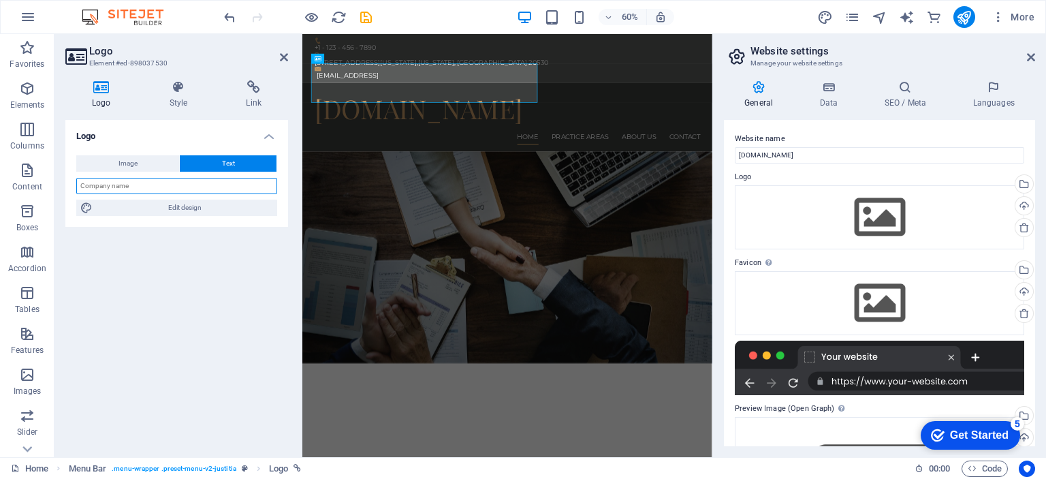
click at [148, 182] on input "text" at bounding box center [176, 186] width 201 height 16
type input "t"
type input "ِ"
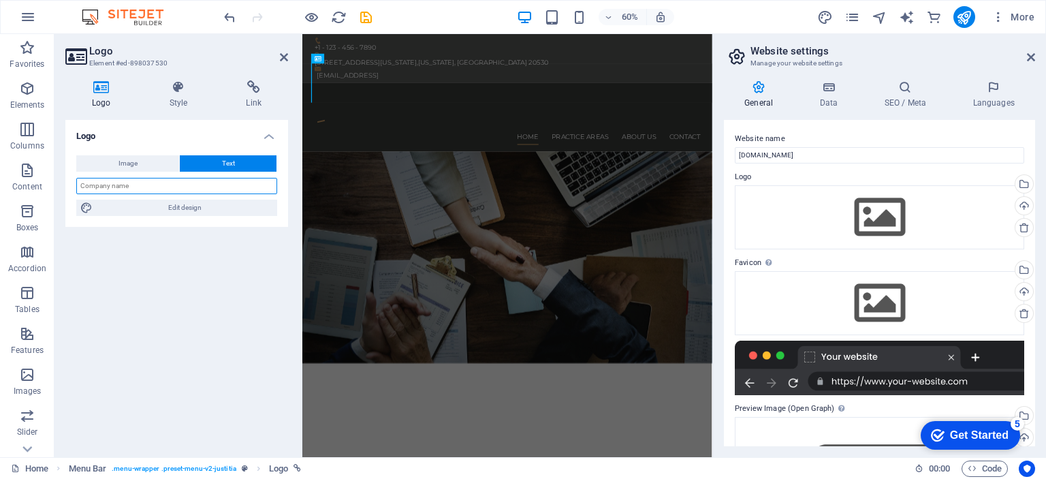
type input "a"
type input "AN"
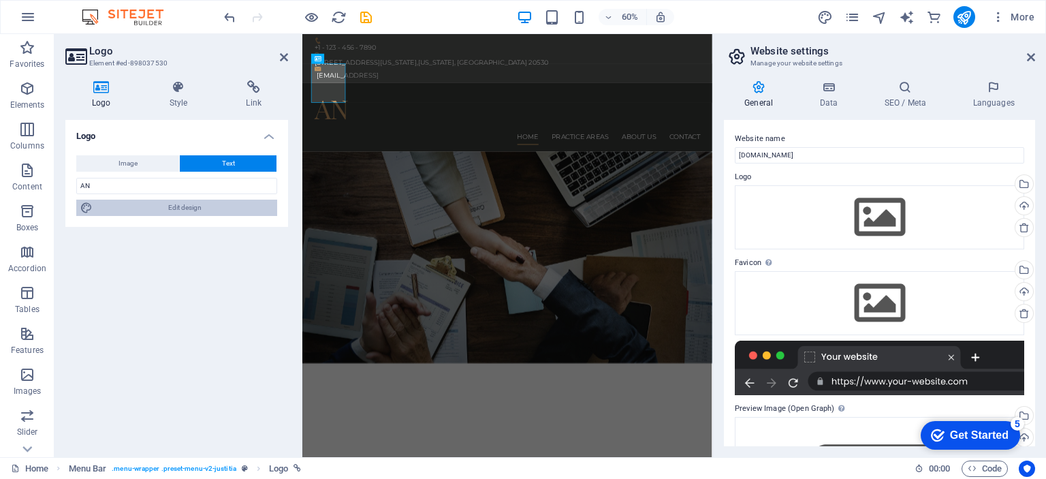
click at [131, 203] on span "Edit design" at bounding box center [185, 208] width 176 height 16
select select "rem"
select select "400"
select select "px"
select select "rem"
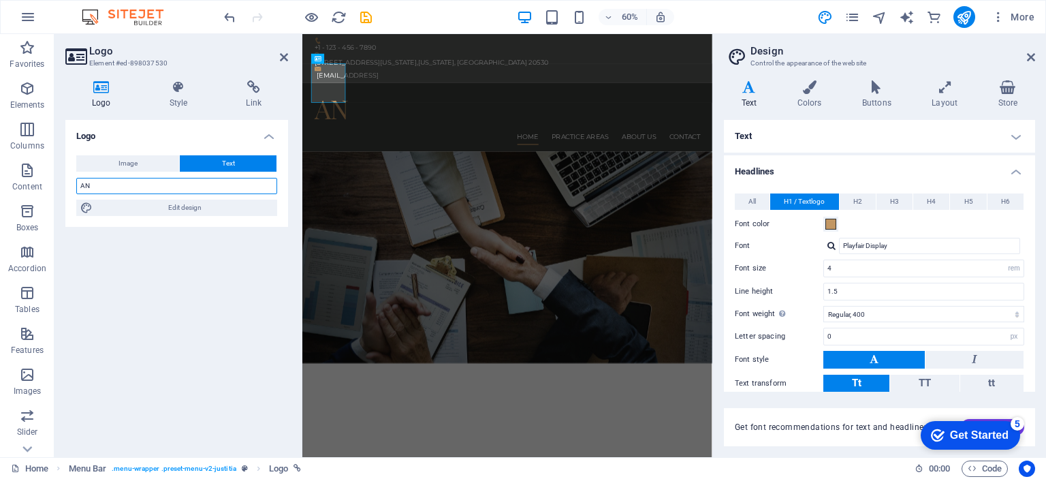
drag, startPoint x: 84, startPoint y: 185, endPoint x: 71, endPoint y: 185, distance: 12.9
click at [71, 185] on div "Image Text Drag files here, click to choose files or select files from Files or…" at bounding box center [176, 185] width 223 height 82
click at [836, 229] on button "Font color" at bounding box center [830, 224] width 15 height 15
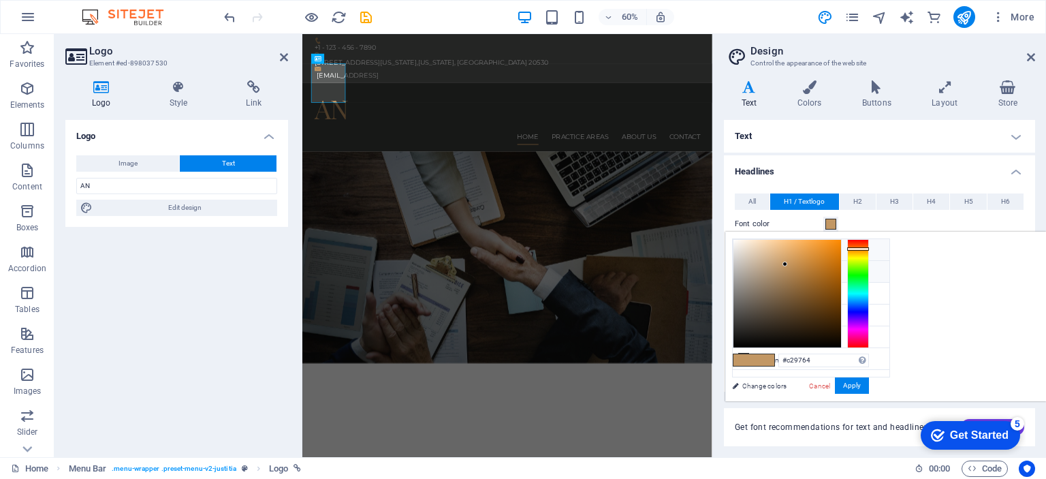
click at [758, 247] on li "Background color #ffffff" at bounding box center [811, 250] width 157 height 22
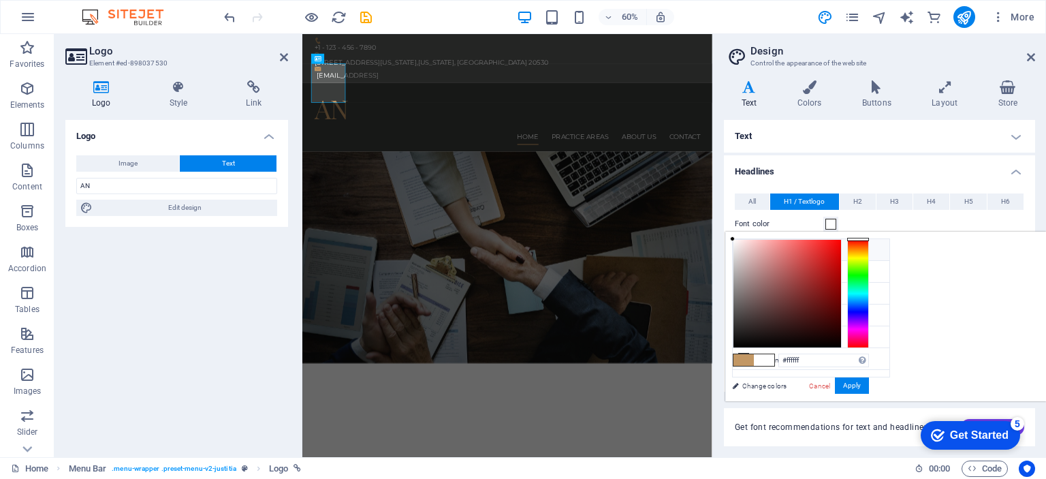
click at [756, 251] on li "Background color #ffffff" at bounding box center [811, 250] width 157 height 22
click at [746, 244] on icon at bounding box center [744, 249] width 10 height 10
click at [787, 249] on li "Background color #ffffff" at bounding box center [811, 250] width 157 height 22
click at [774, 363] on span at bounding box center [764, 360] width 20 height 12
click at [770, 252] on li "Background color #ffffff" at bounding box center [811, 250] width 157 height 22
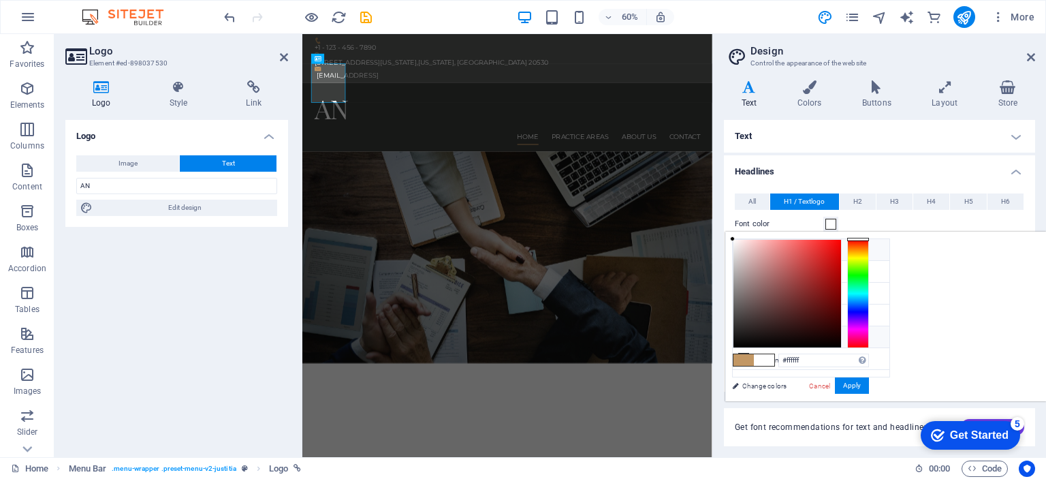
click at [760, 328] on li "Custom color 1 #f0f2f1" at bounding box center [811, 337] width 157 height 22
type input "#f0f2f1"
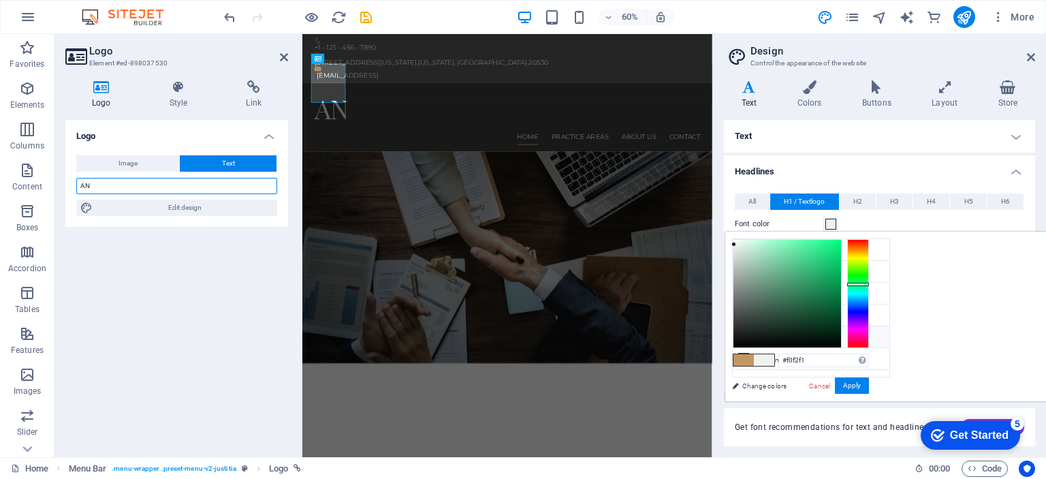
click at [120, 181] on input "AN" at bounding box center [176, 186] width 201 height 16
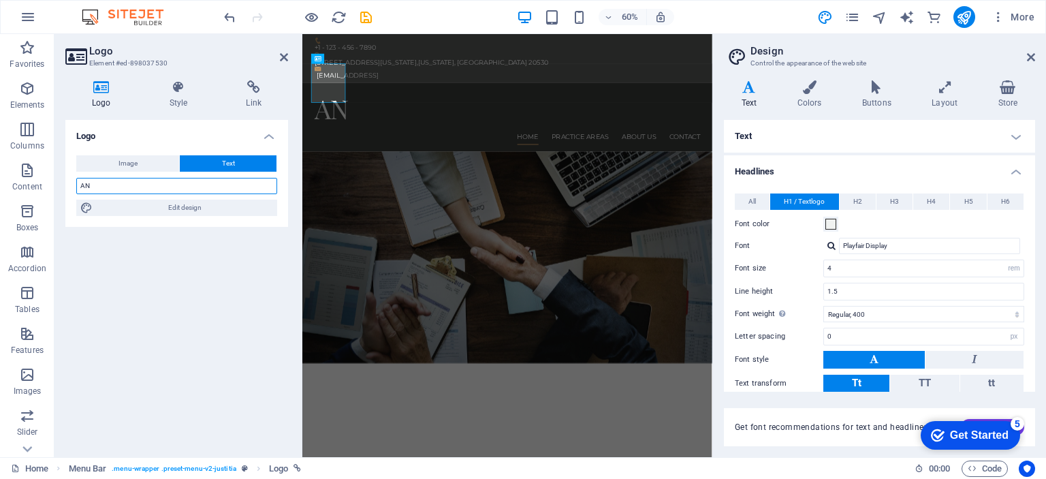
click at [128, 189] on input "AN" at bounding box center [176, 186] width 201 height 16
type input "ANNAAD"
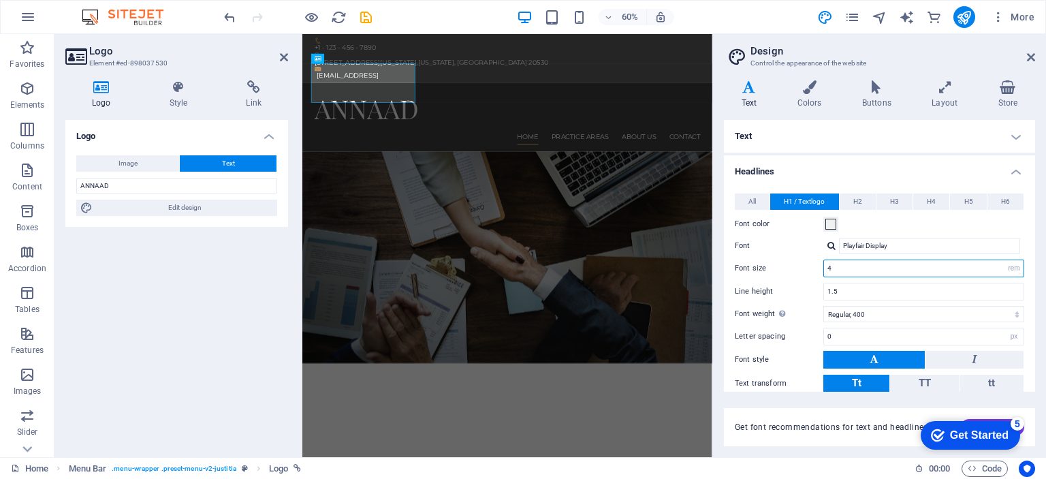
drag, startPoint x: 864, startPoint y: 263, endPoint x: 788, endPoint y: 261, distance: 75.6
click at [788, 261] on div "Font size 4 rem px em %" at bounding box center [879, 268] width 289 height 18
type input "1"
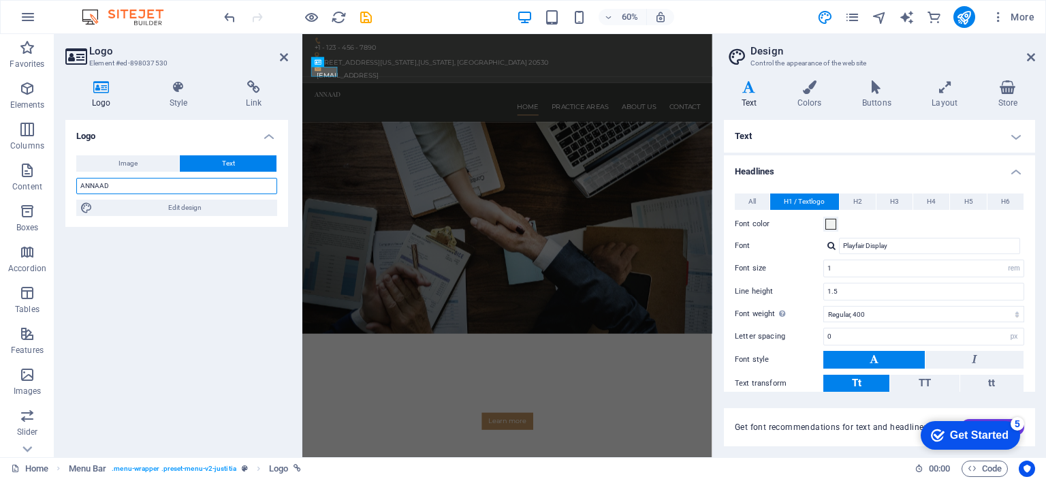
click at [120, 185] on input "ANNAAD" at bounding box center [176, 186] width 201 height 16
type input "AnnaAdvocates"
click at [786, 236] on div "All H1 / Textlogo H2 H3 H4 H5 H6 Font color Font Playfair Display Line height 1…" at bounding box center [879, 329] width 317 height 298
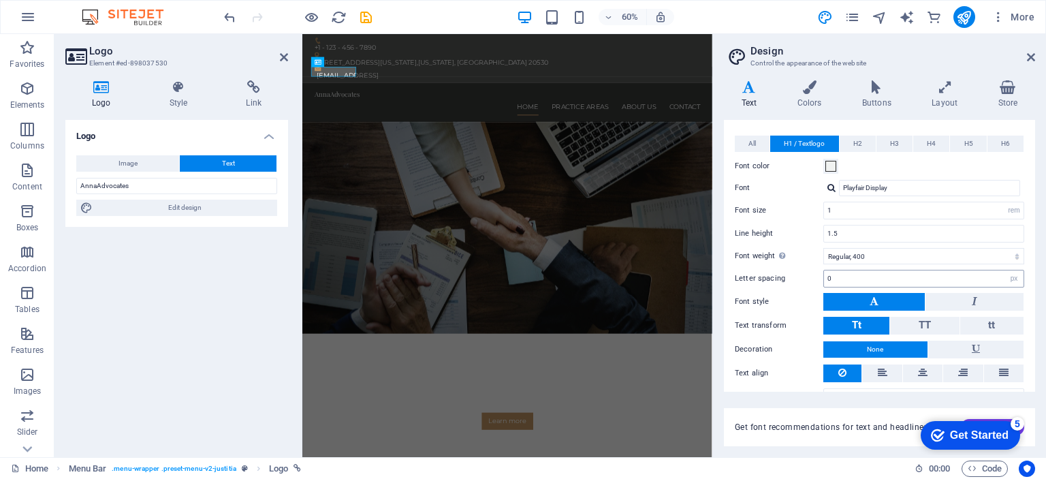
scroll to position [82, 0]
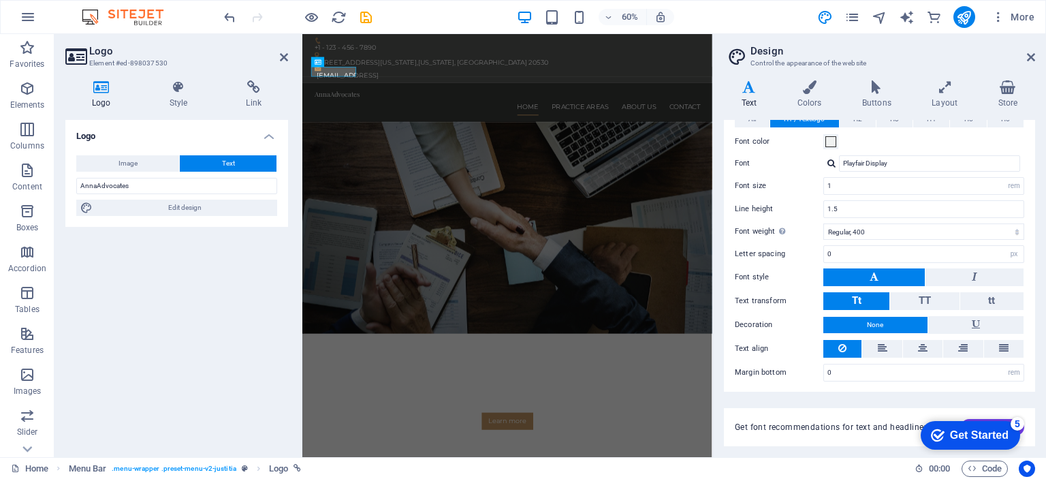
click at [244, 326] on div "Logo Image Text Drag files here, click to choose files or select files from Fil…" at bounding box center [176, 283] width 223 height 326
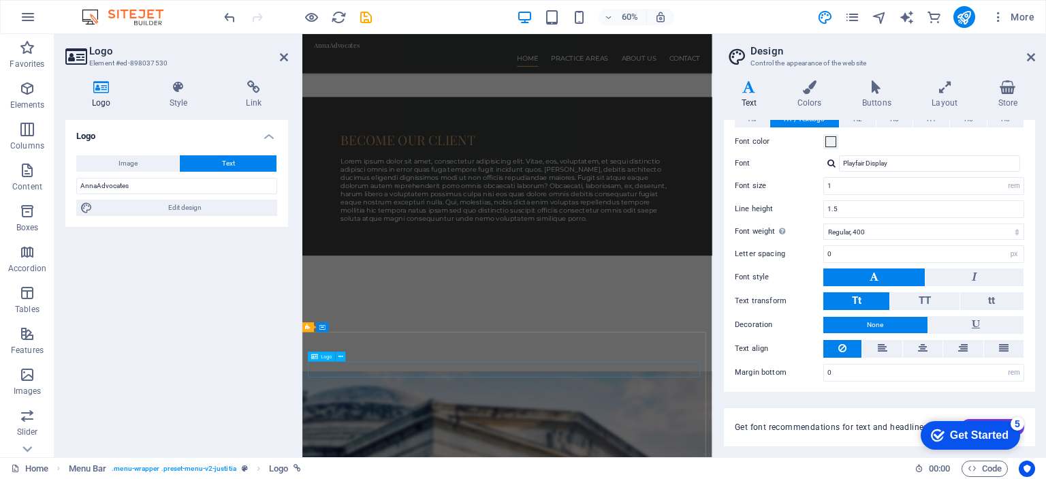
scroll to position [1076, 0]
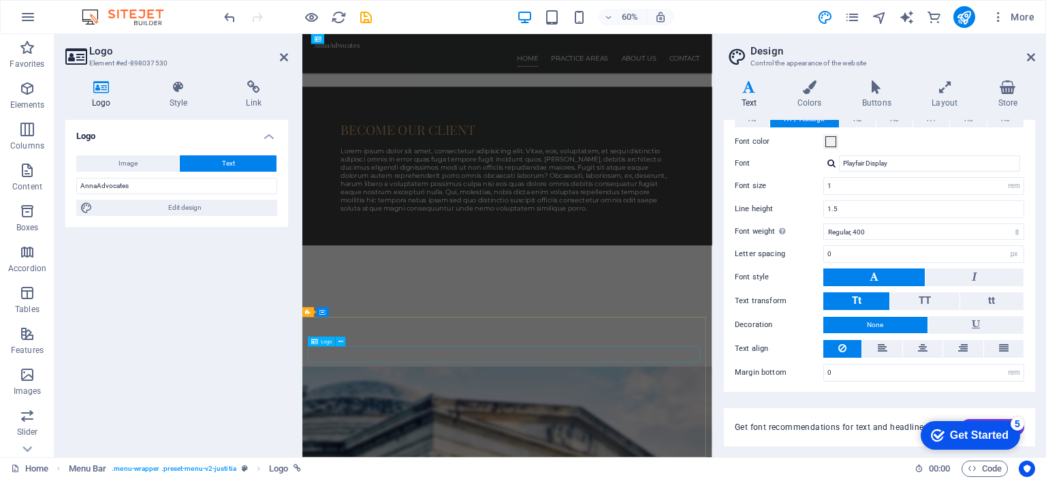
drag, startPoint x: 400, startPoint y: 573, endPoint x: 624, endPoint y: 374, distance: 299.5
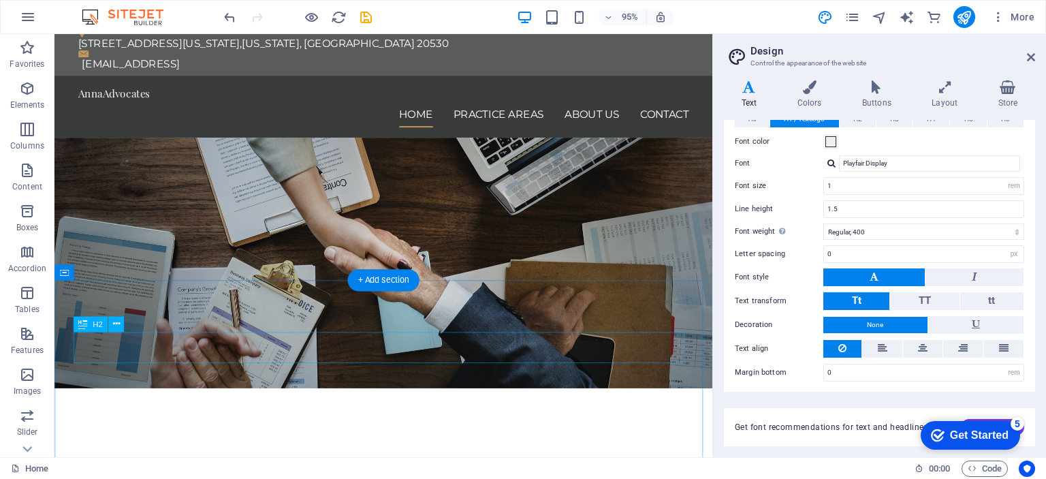
scroll to position [0, 0]
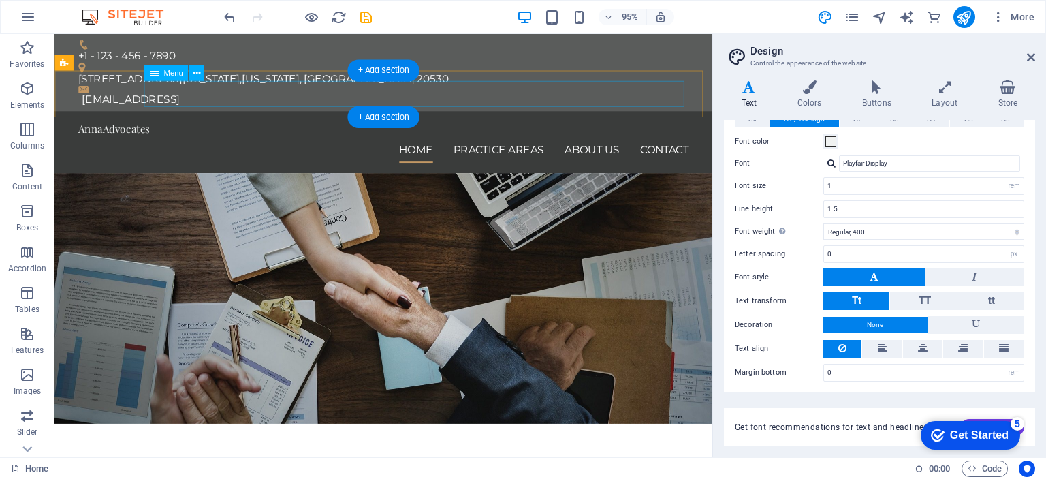
click at [537, 142] on nav "Home Practice Areas About us Contact" at bounding box center [401, 155] width 643 height 27
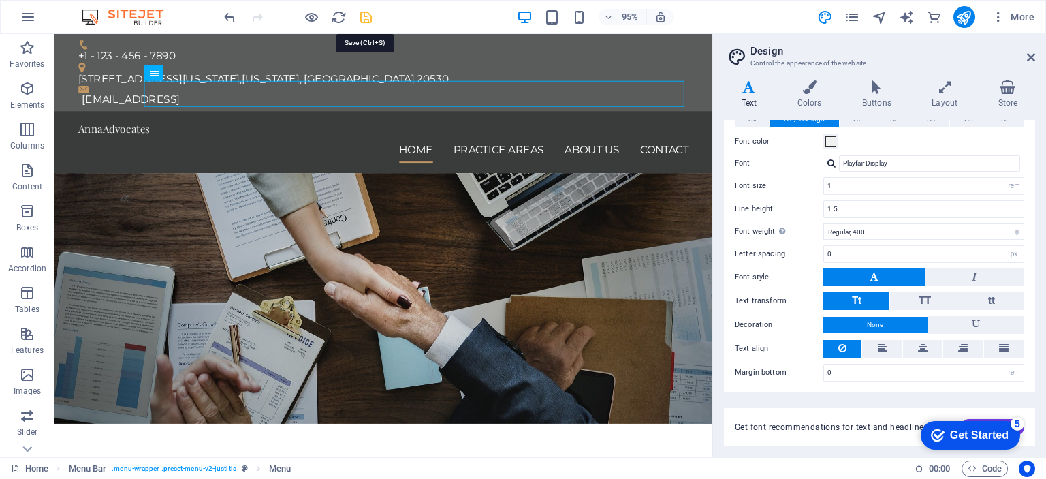
click at [361, 22] on icon "save" at bounding box center [366, 18] width 16 height 16
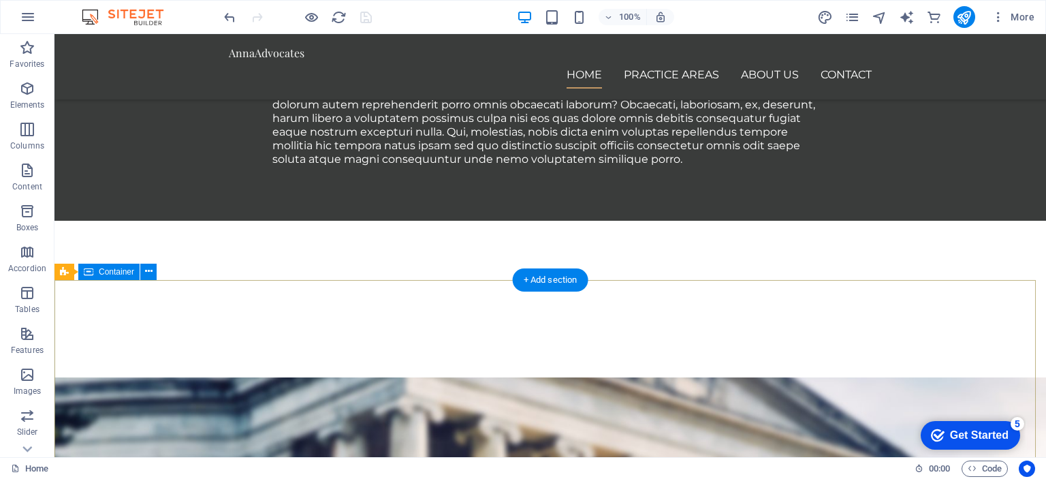
scroll to position [1158, 0]
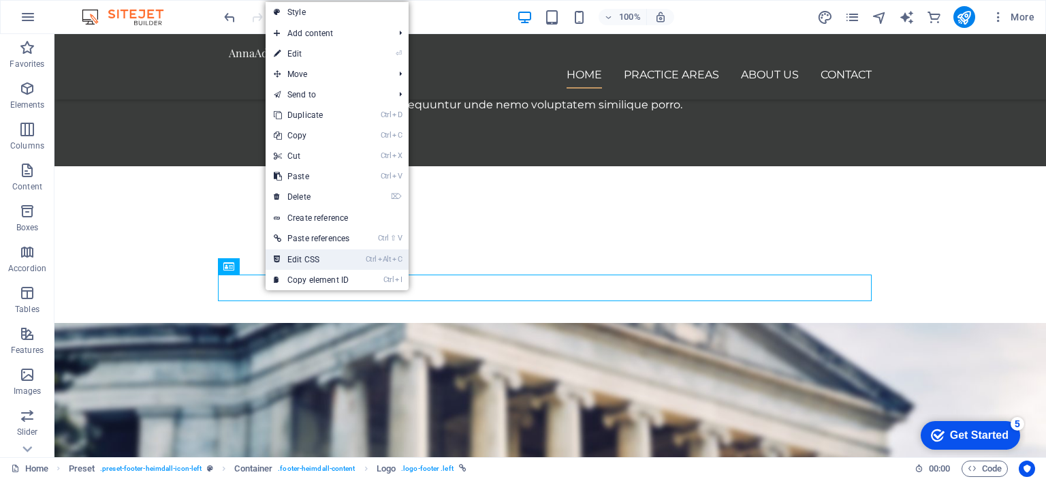
click at [321, 259] on link "Ctrl Alt C Edit CSS" at bounding box center [312, 259] width 92 height 20
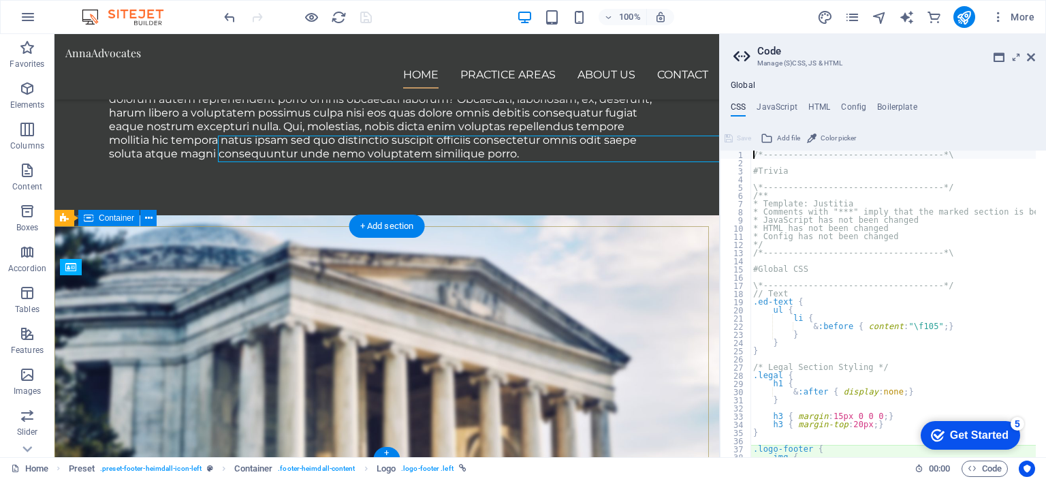
scroll to position [1296, 0]
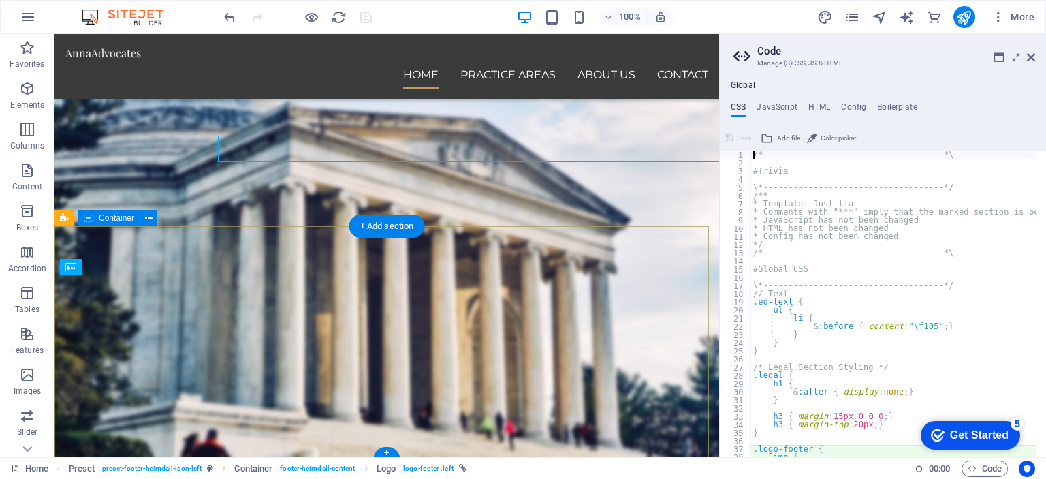
type textarea "img {"
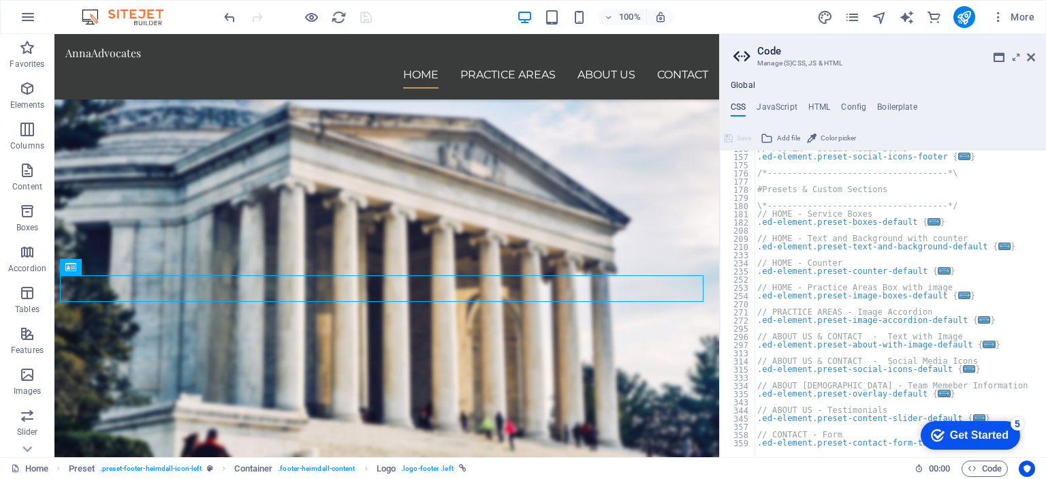
scroll to position [463, 0]
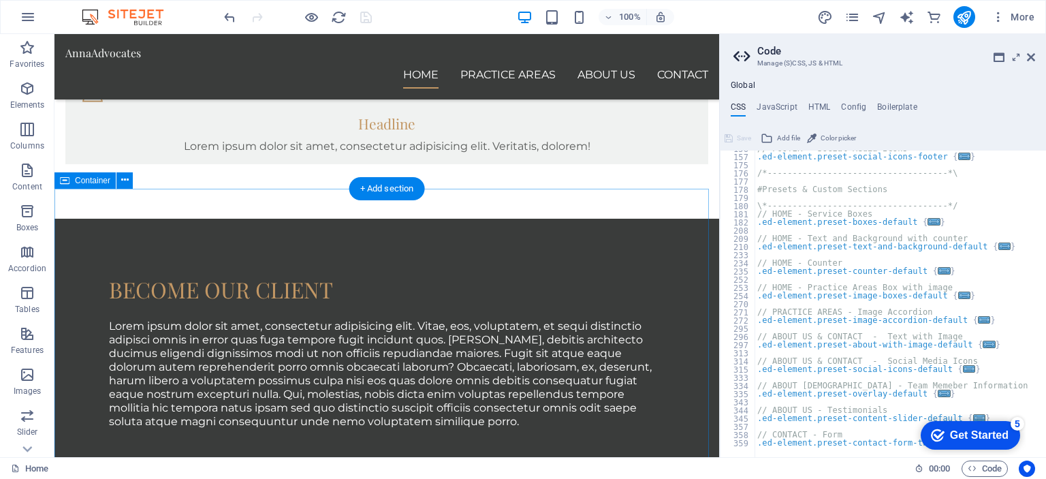
scroll to position [413, 0]
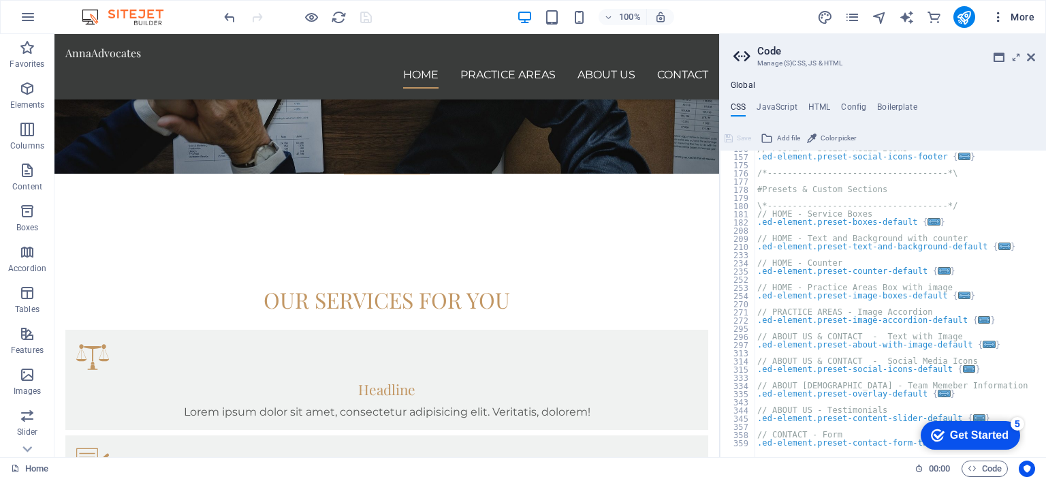
click at [1023, 15] on span "More" at bounding box center [1012, 17] width 43 height 14
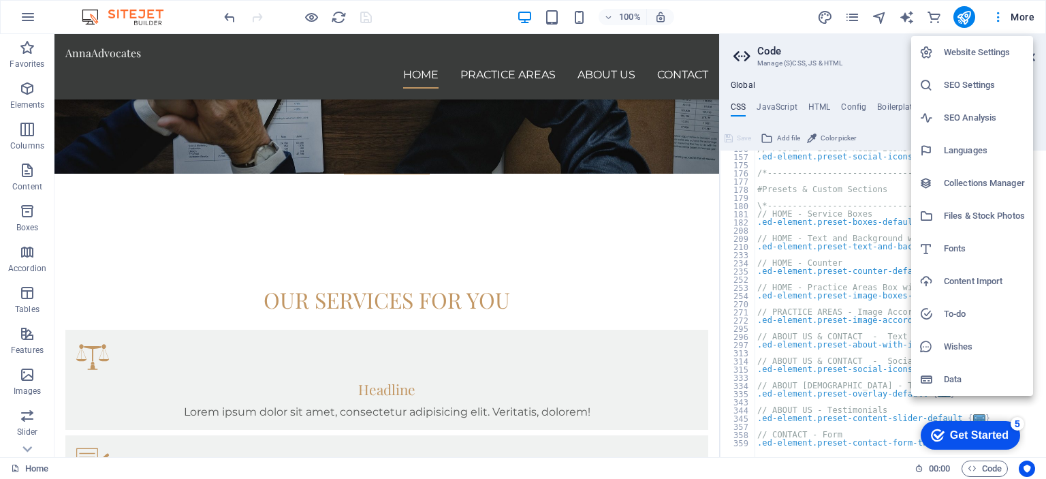
click at [910, 13] on div at bounding box center [523, 239] width 1046 height 479
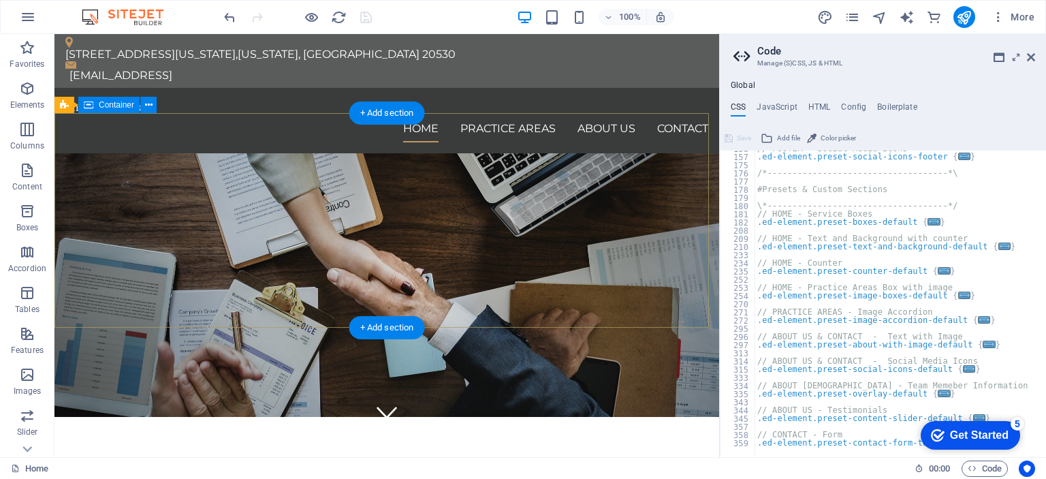
scroll to position [0, 0]
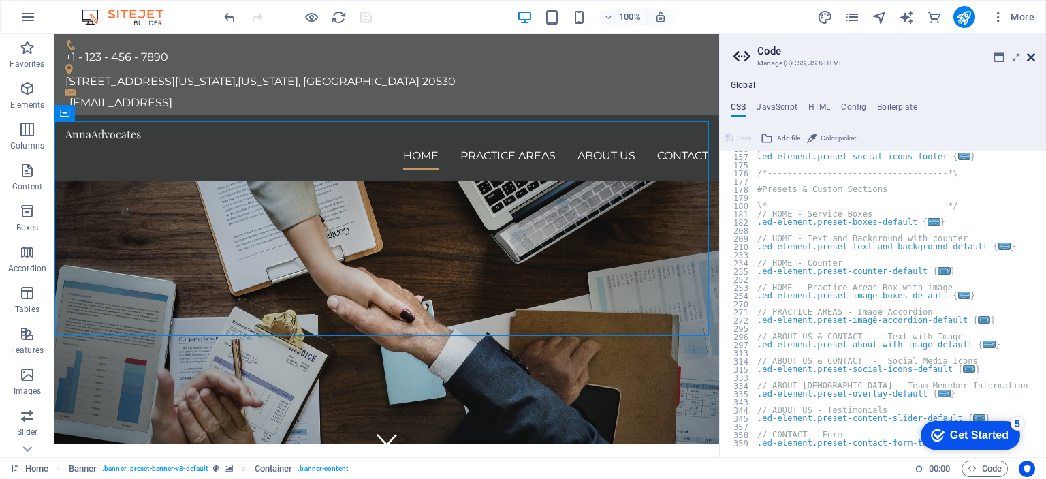
click at [1033, 54] on icon at bounding box center [1031, 57] width 8 height 11
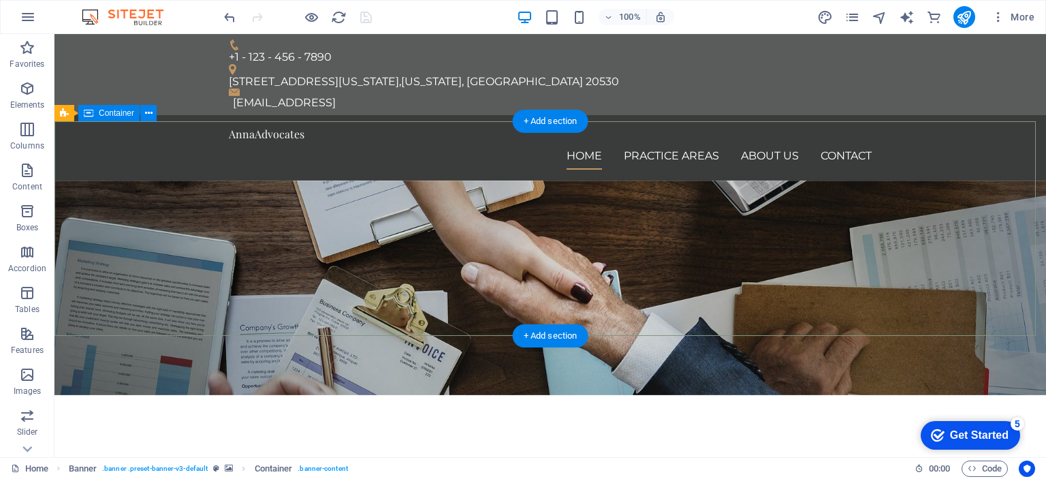
click at [121, 112] on span "Container" at bounding box center [116, 113] width 35 height 8
click at [152, 114] on icon at bounding box center [148, 113] width 7 height 14
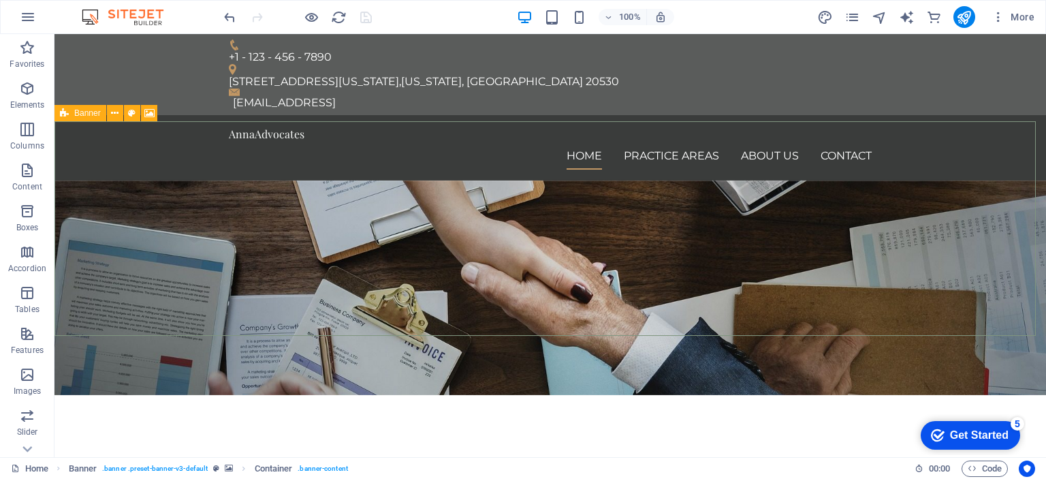
click at [71, 114] on div "Banner" at bounding box center [80, 113] width 52 height 16
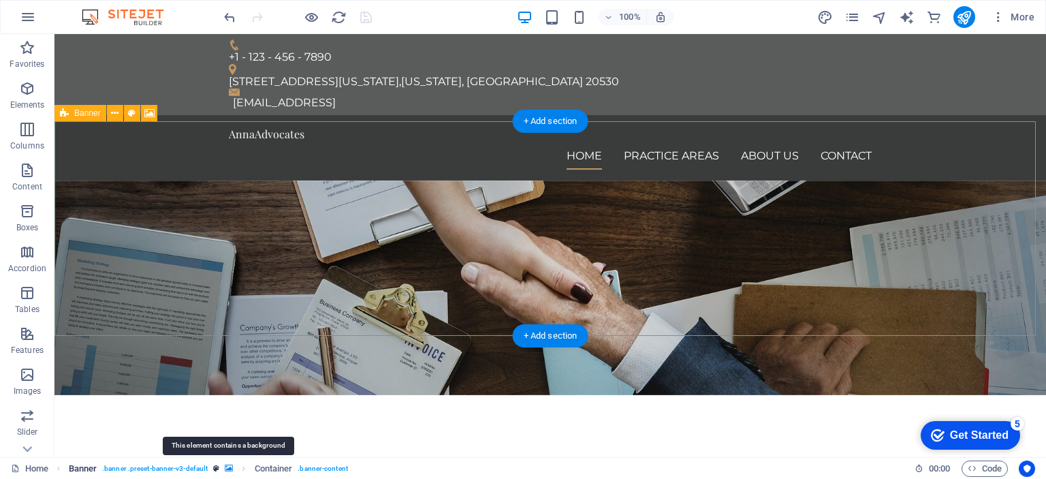
click at [225, 464] on icon "breadcrumb" at bounding box center [229, 467] width 8 height 7
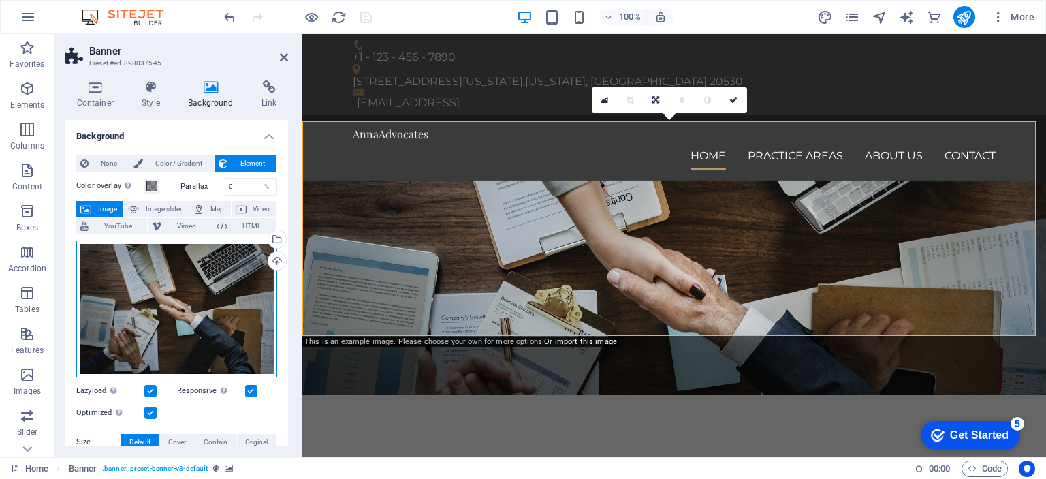
click at [185, 315] on div "Drag files here, click to choose files or select files from Files or our free s…" at bounding box center [176, 308] width 201 height 137
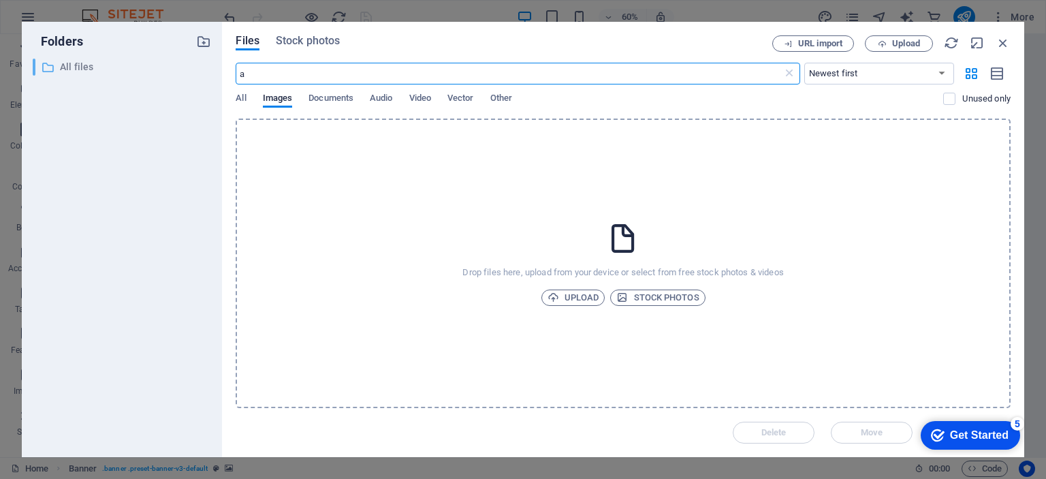
drag, startPoint x: 365, startPoint y: 74, endPoint x: 114, endPoint y: 68, distance: 250.6
click at [114, 68] on div "Folders ​ All files All files Files Stock photos URL import Upload a ​ Newest f…" at bounding box center [523, 239] width 1002 height 435
type input "law"
click at [297, 40] on span "Stock photos" at bounding box center [308, 41] width 64 height 16
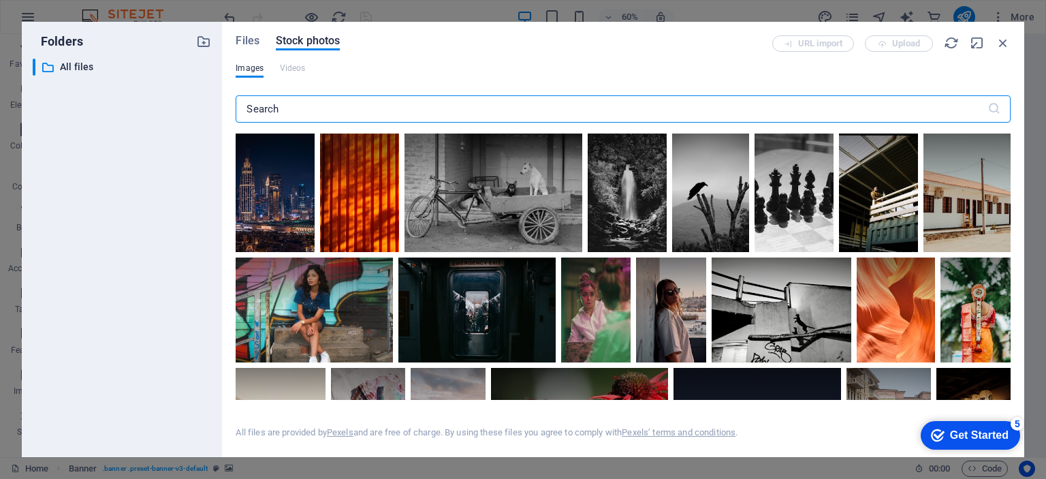
click at [283, 105] on input "text" at bounding box center [611, 108] width 751 height 27
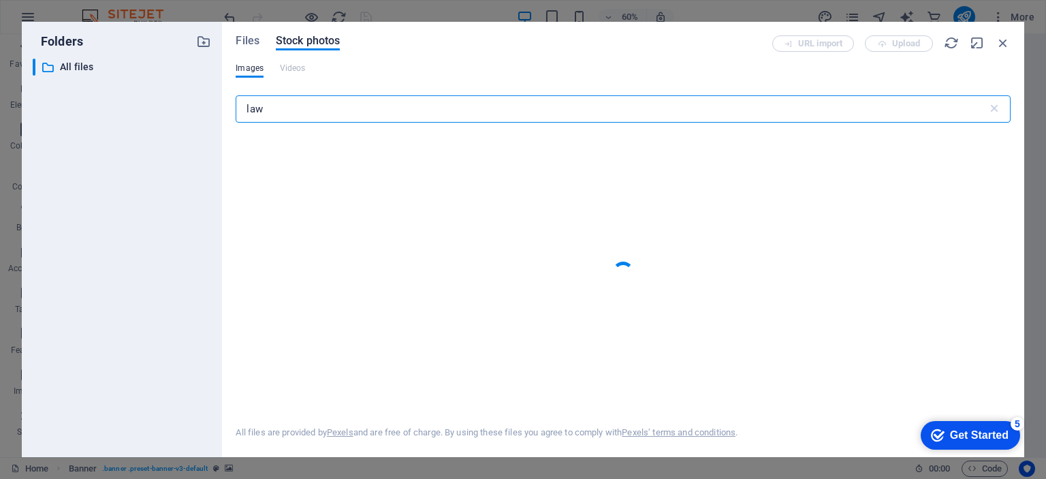
type input "law"
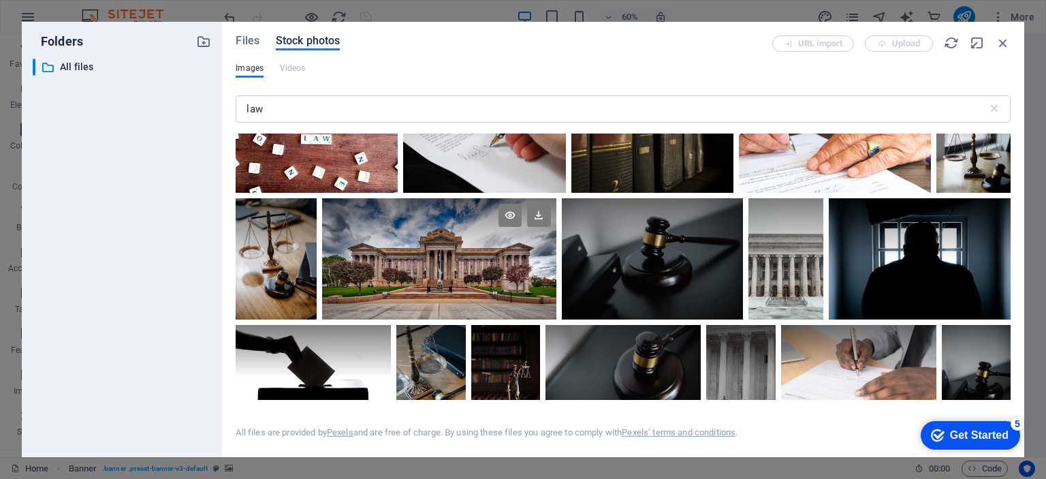
scroll to position [68, 0]
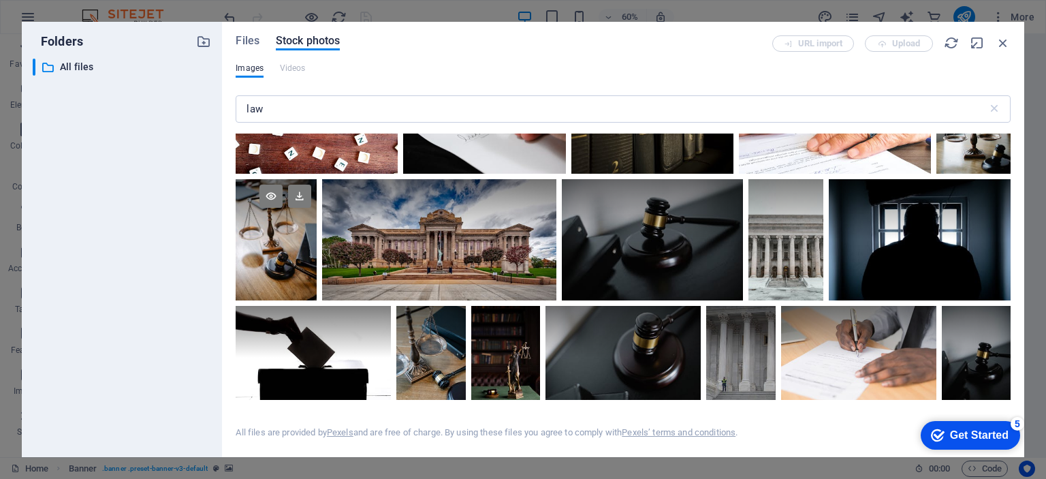
click at [266, 247] on div at bounding box center [276, 239] width 80 height 121
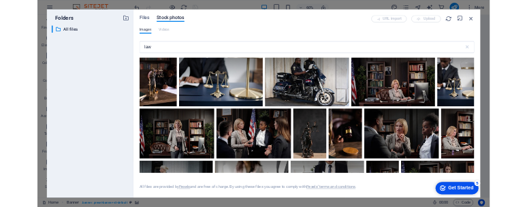
scroll to position [1226, 0]
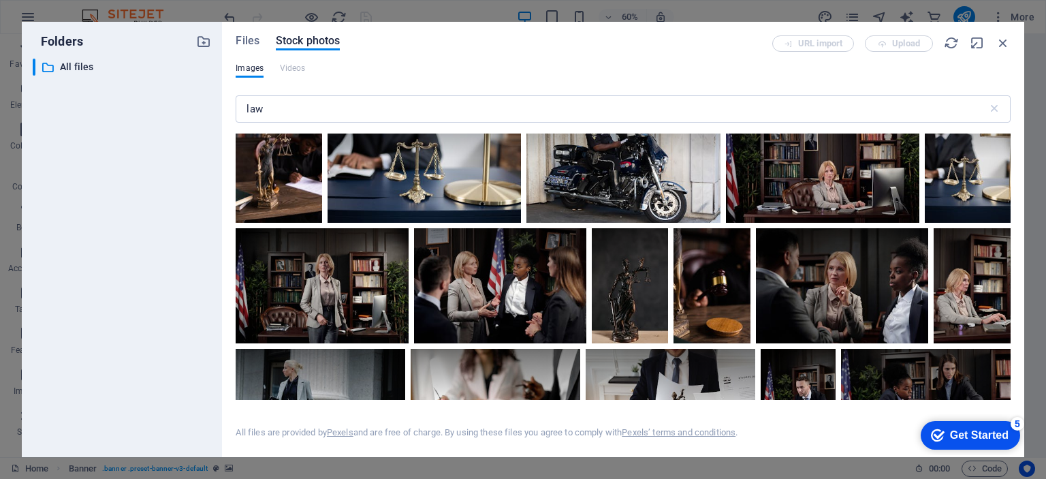
click at [403, 179] on div at bounding box center [424, 157] width 193 height 129
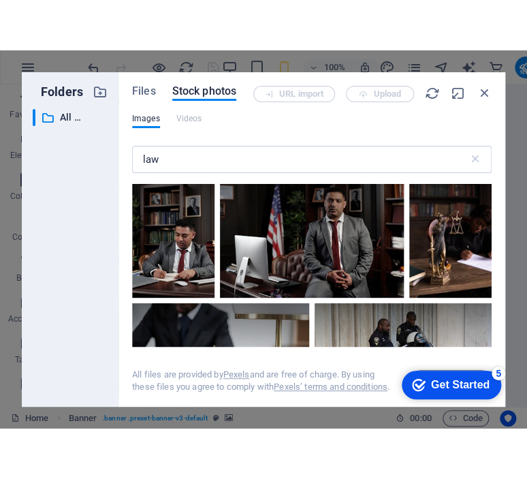
scroll to position [2961, 0]
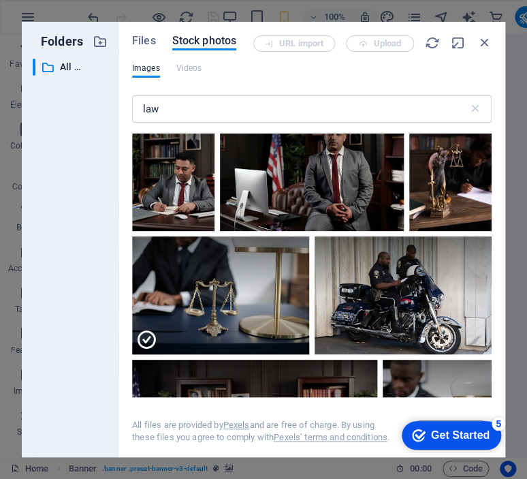
click div "checkmark Get Started 5 First Steps in the Editor Let's guide you through the t…"
click at [453, 441] on div "Get Started" at bounding box center [460, 435] width 59 height 12
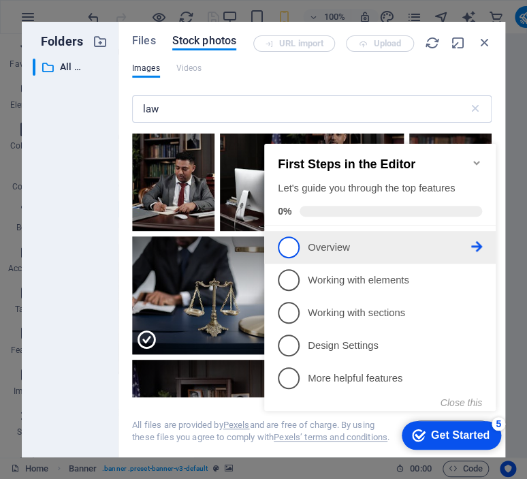
click at [294, 250] on span "1" at bounding box center [289, 247] width 22 height 22
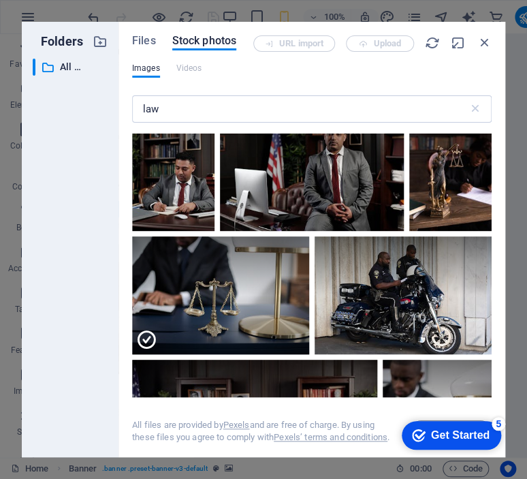
click at [444, 430] on div "Get Started" at bounding box center [460, 435] width 59 height 12
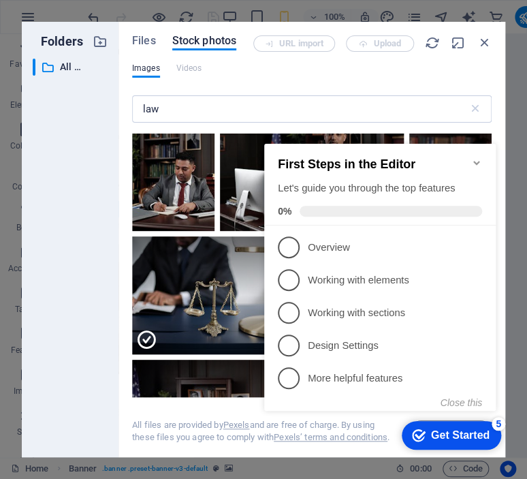
scroll to position [0, 0]
click at [465, 402] on button "Close this" at bounding box center [462, 402] width 42 height 11
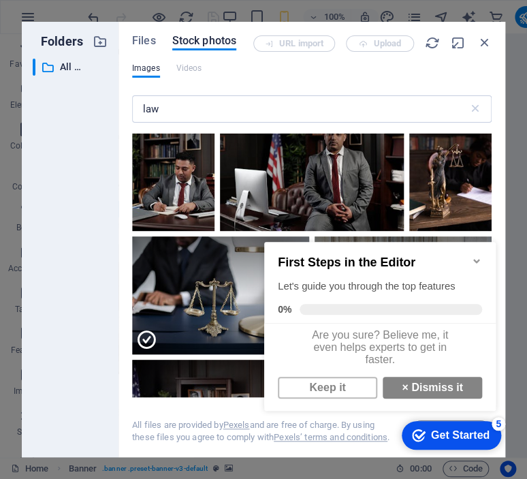
click at [498, 421] on div "5" at bounding box center [499, 424] width 14 height 14
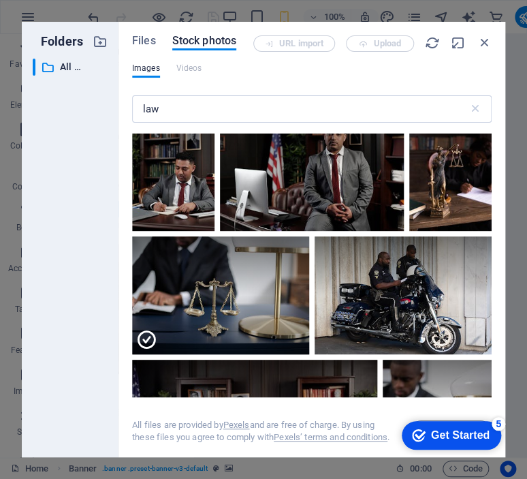
click at [505, 430] on div "5" at bounding box center [499, 424] width 14 height 14
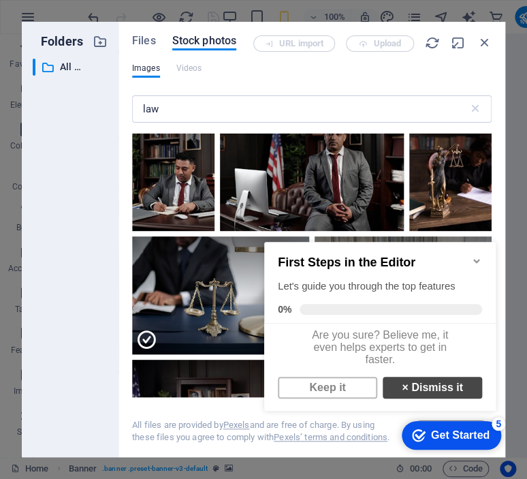
click at [405, 398] on link "× Dismiss it" at bounding box center [432, 388] width 99 height 22
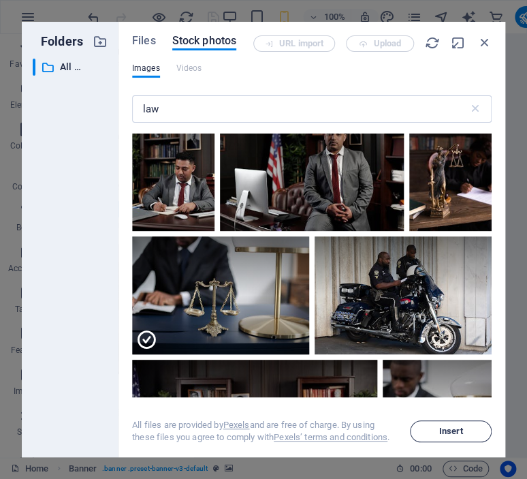
click at [449, 430] on span "Insert" at bounding box center [451, 431] width 24 height 8
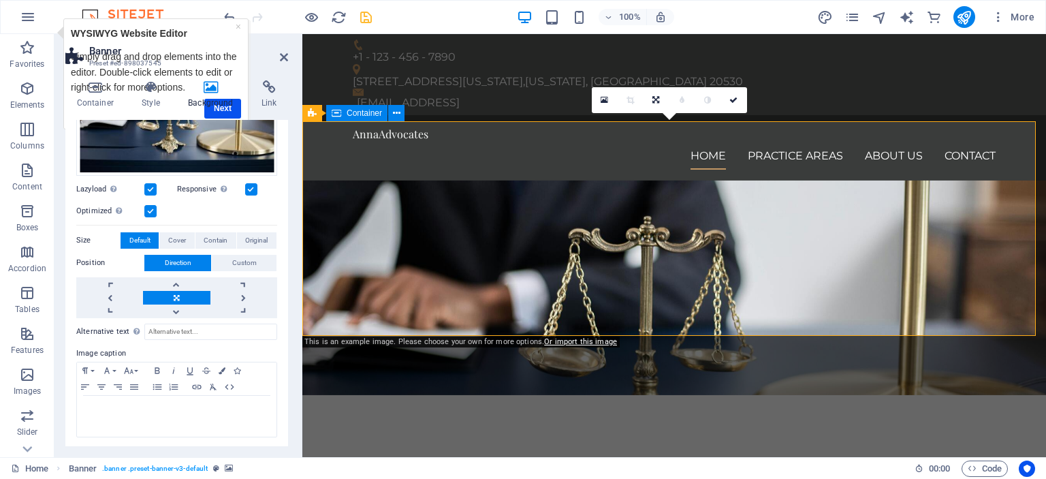
click at [731, 98] on icon at bounding box center [733, 100] width 8 height 8
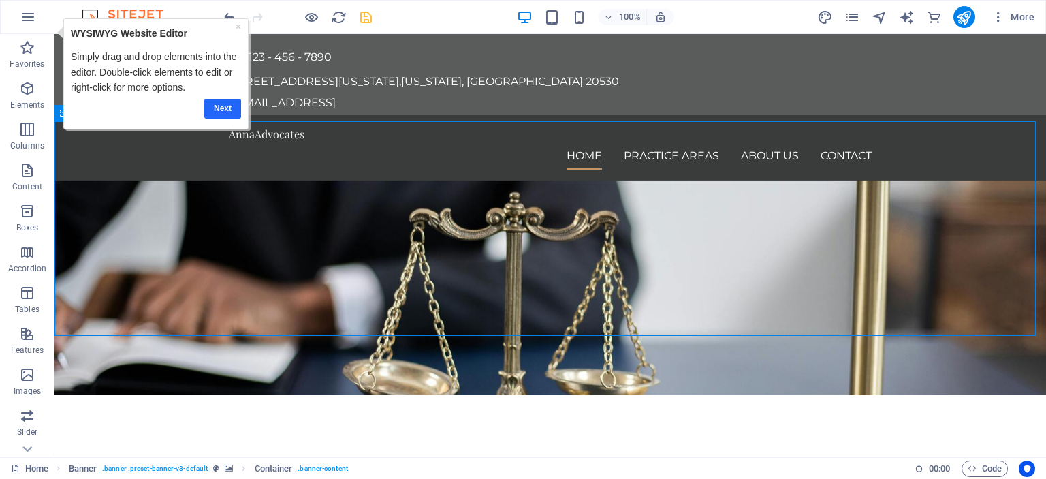
click at [219, 111] on link "Next" at bounding box center [222, 108] width 37 height 20
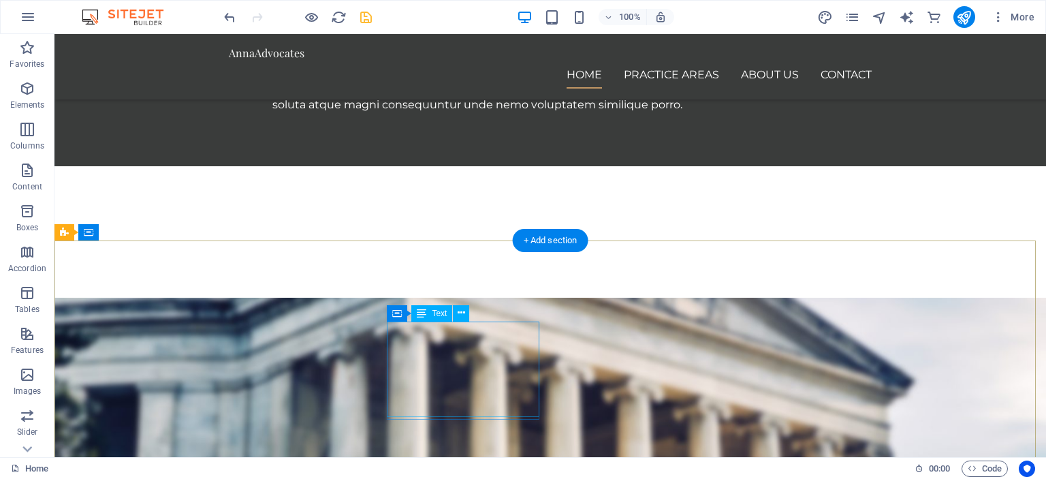
scroll to position [885, 0]
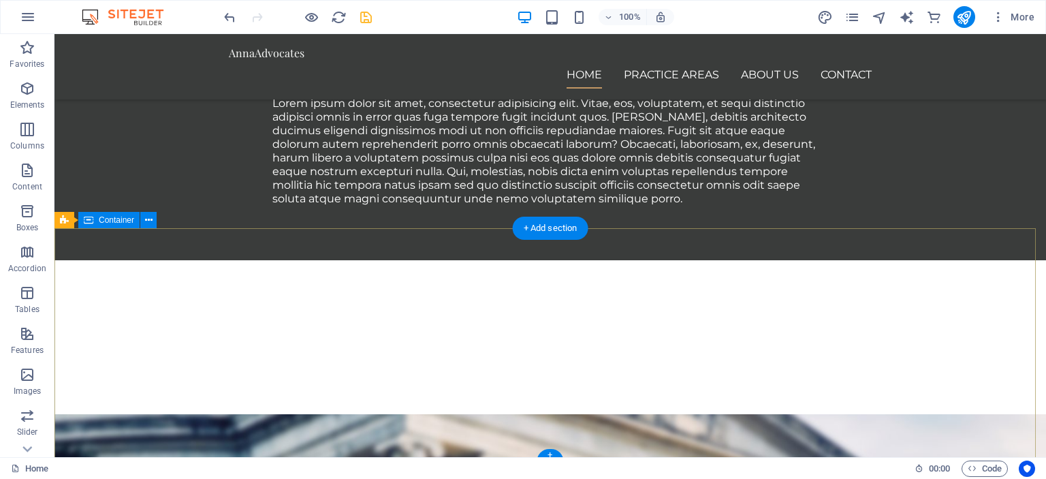
scroll to position [1159, 0]
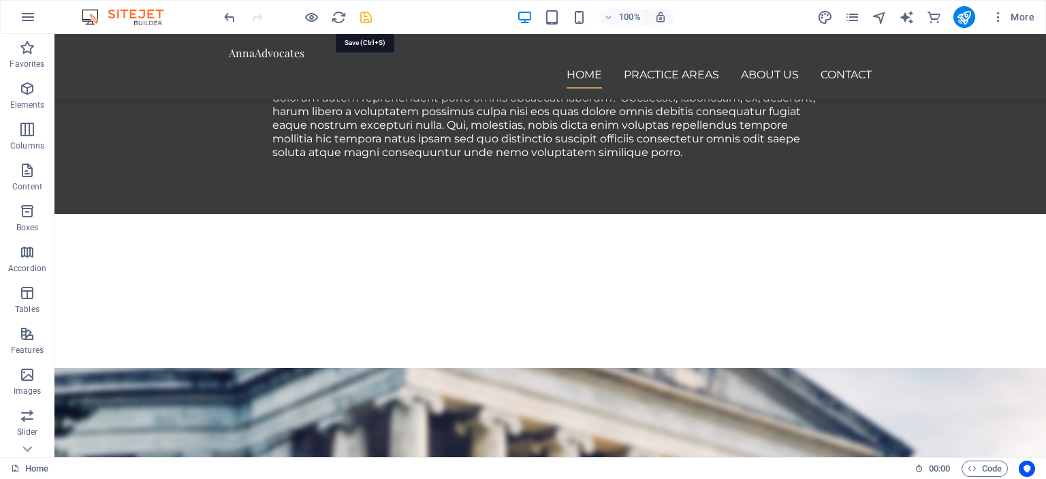
click at [364, 18] on icon "save" at bounding box center [366, 18] width 16 height 16
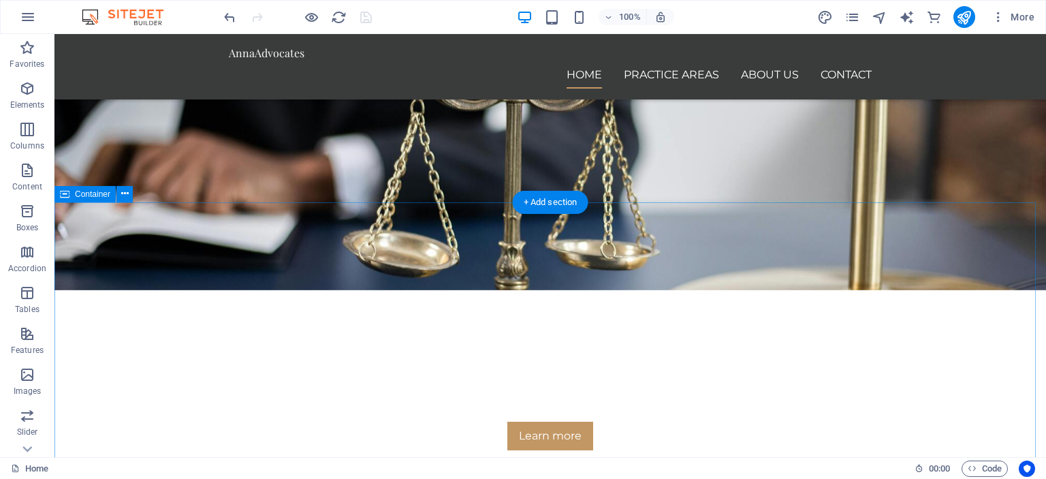
scroll to position [0, 0]
